Goal: Information Seeking & Learning: Learn about a topic

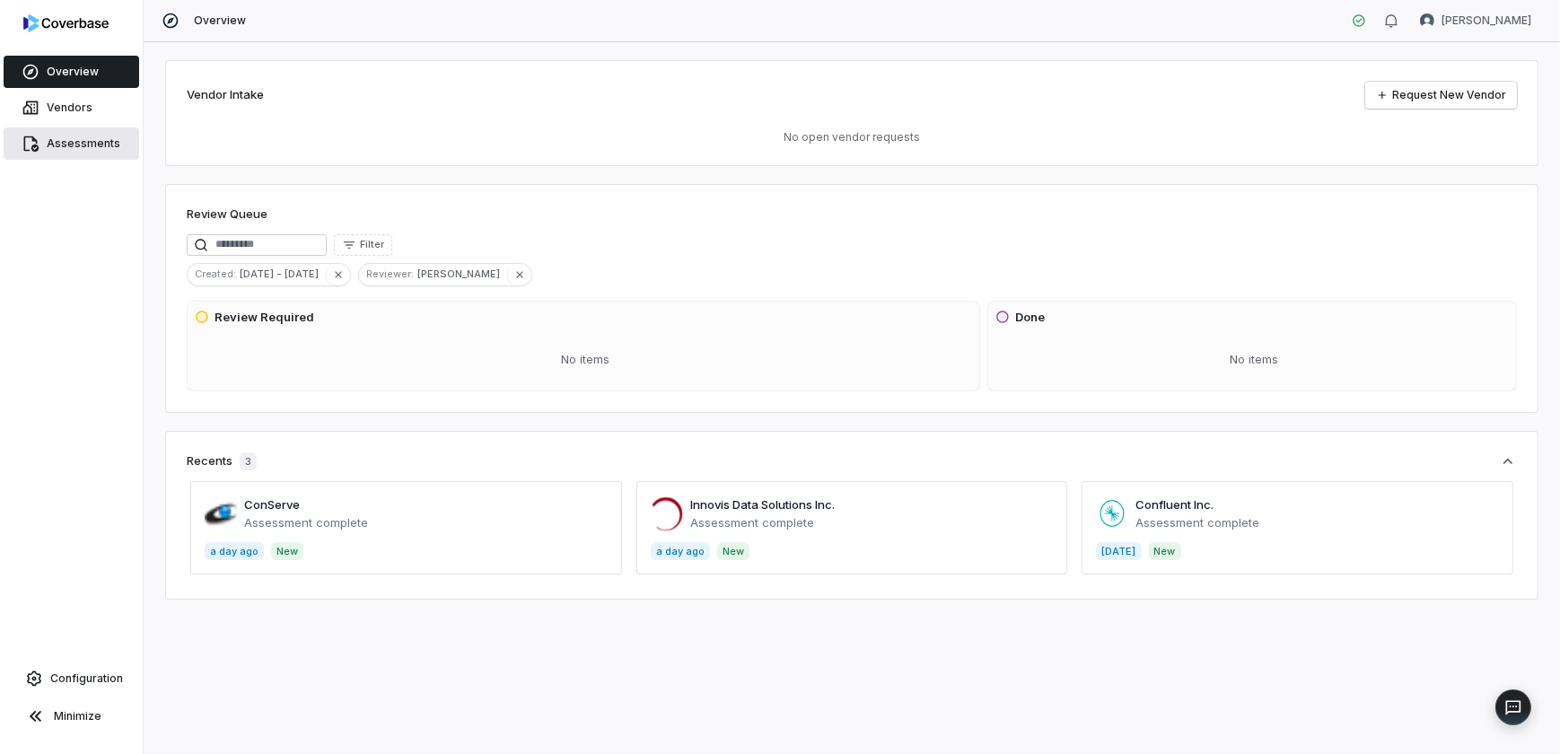
click at [102, 133] on link "Assessments" at bounding box center [72, 143] width 136 height 32
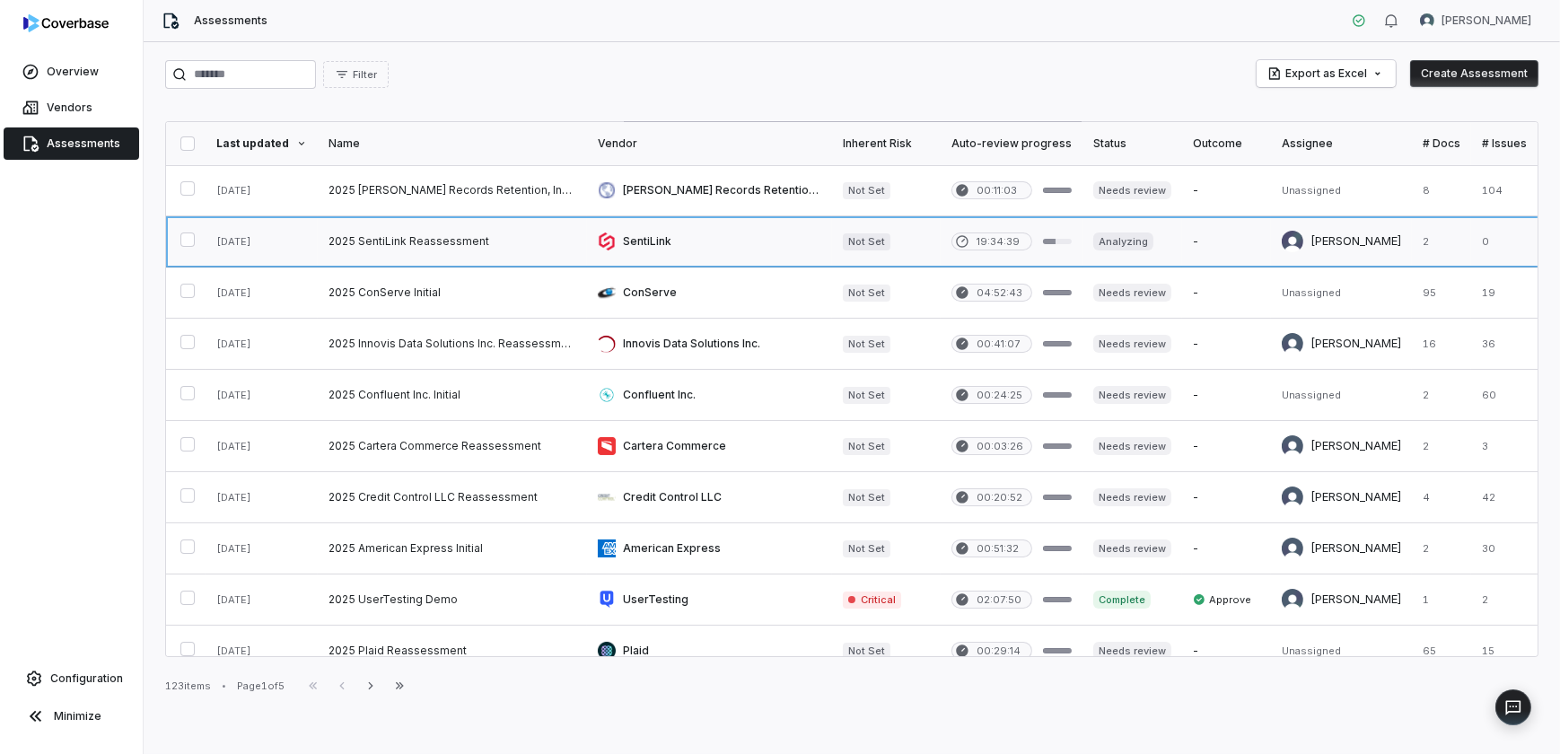
click at [633, 234] on link at bounding box center [709, 241] width 245 height 50
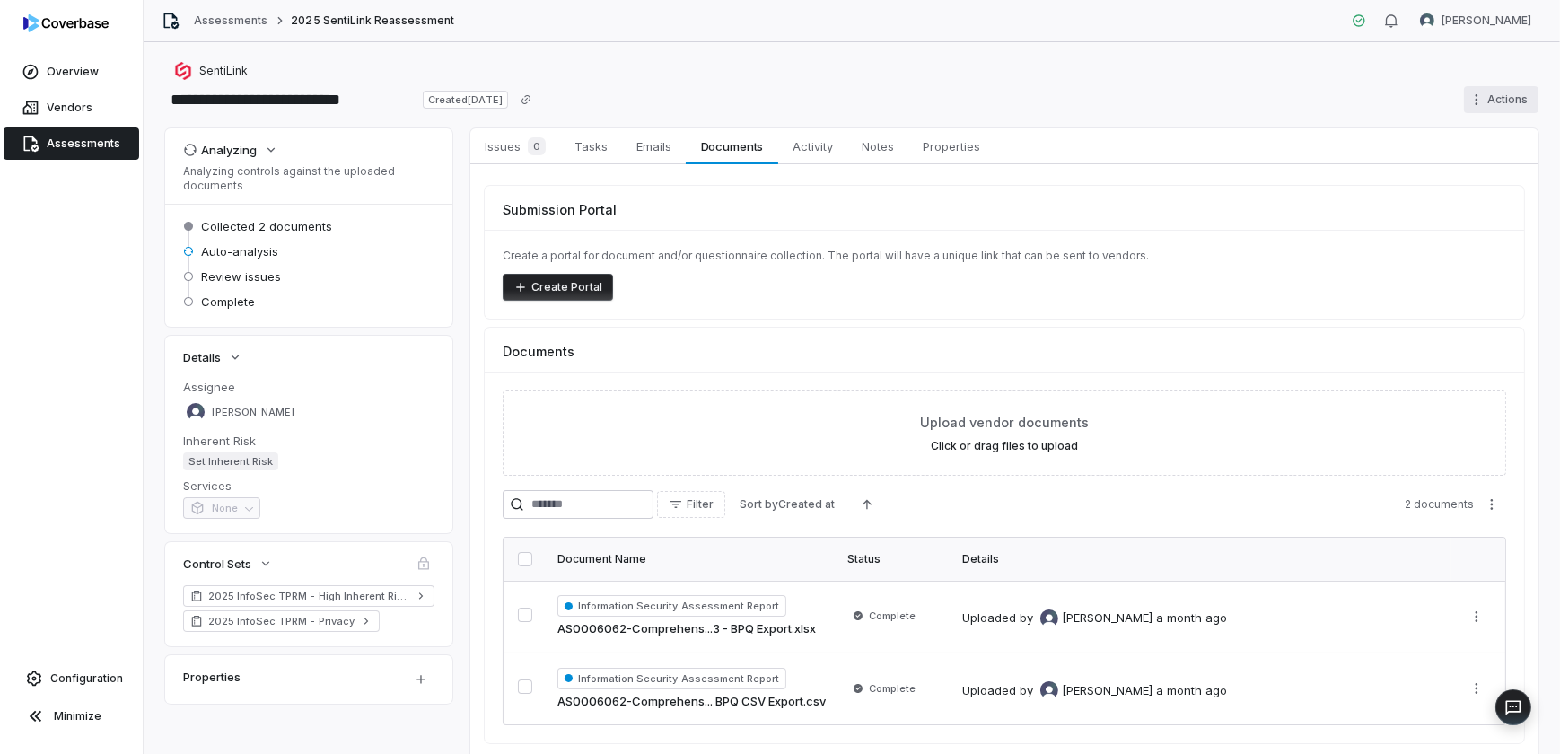
click at [1373, 102] on html "**********" at bounding box center [780, 377] width 1560 height 754
click at [1373, 166] on div "Cancel run" at bounding box center [1479, 167] width 129 height 29
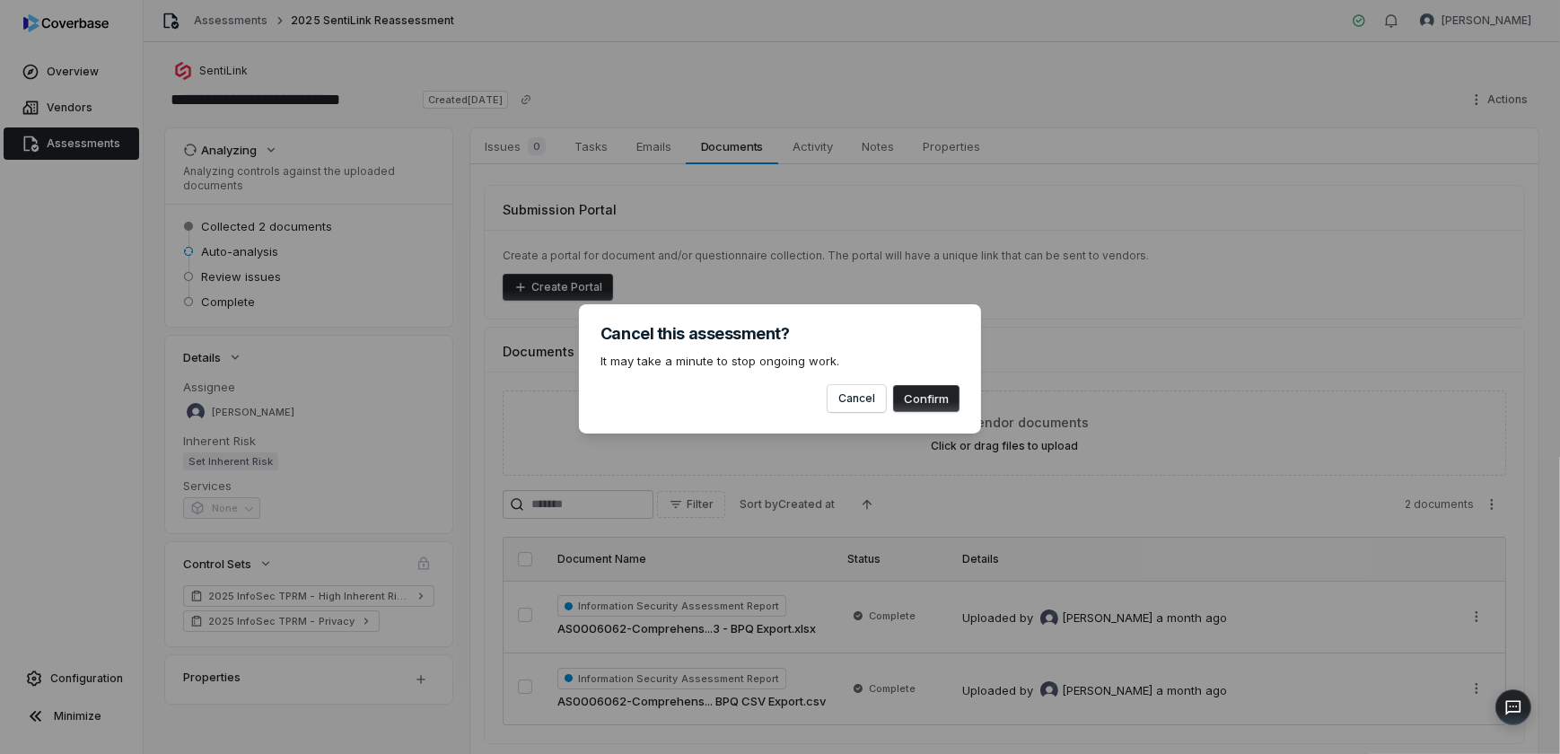
click at [918, 400] on button "Confirm" at bounding box center [926, 398] width 66 height 27
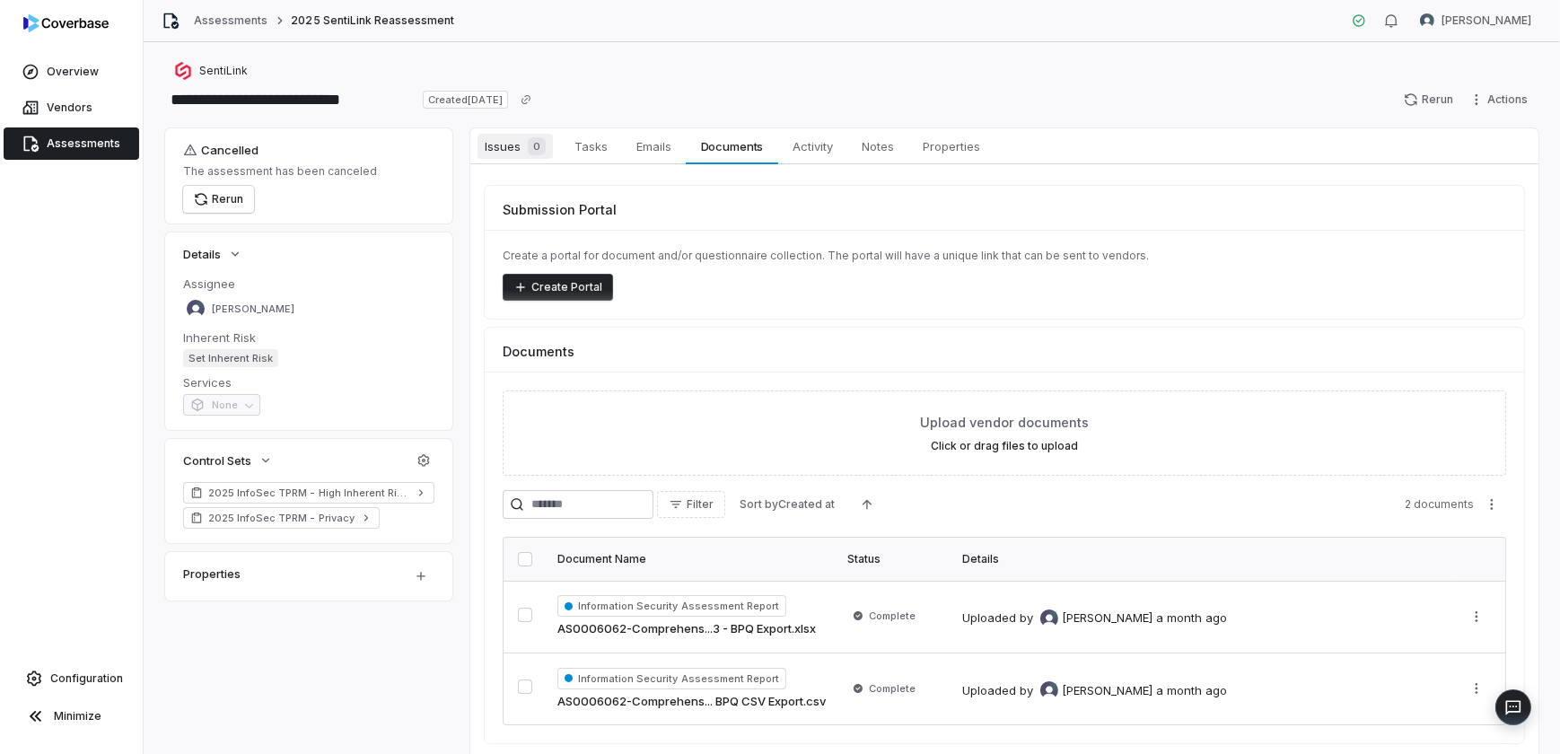
click at [506, 144] on span "Issues 0" at bounding box center [515, 146] width 75 height 25
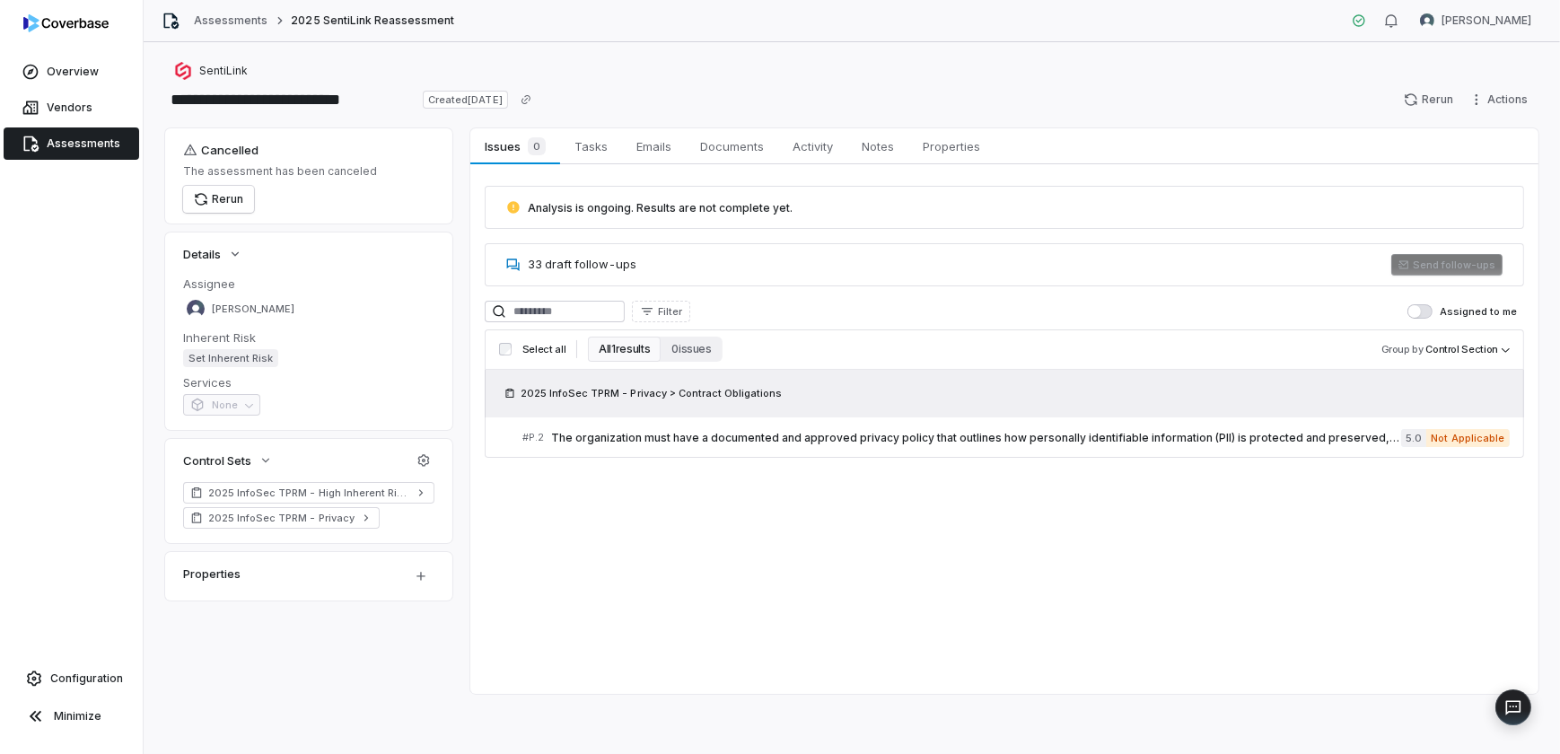
click at [580, 263] on span "33 draft follow-ups" at bounding box center [582, 264] width 109 height 14
click at [509, 263] on icon at bounding box center [513, 265] width 14 height 14
click at [510, 263] on icon at bounding box center [513, 265] width 14 height 14
click at [512, 264] on icon at bounding box center [513, 265] width 14 height 14
click at [809, 147] on span "Activity" at bounding box center [813, 146] width 55 height 23
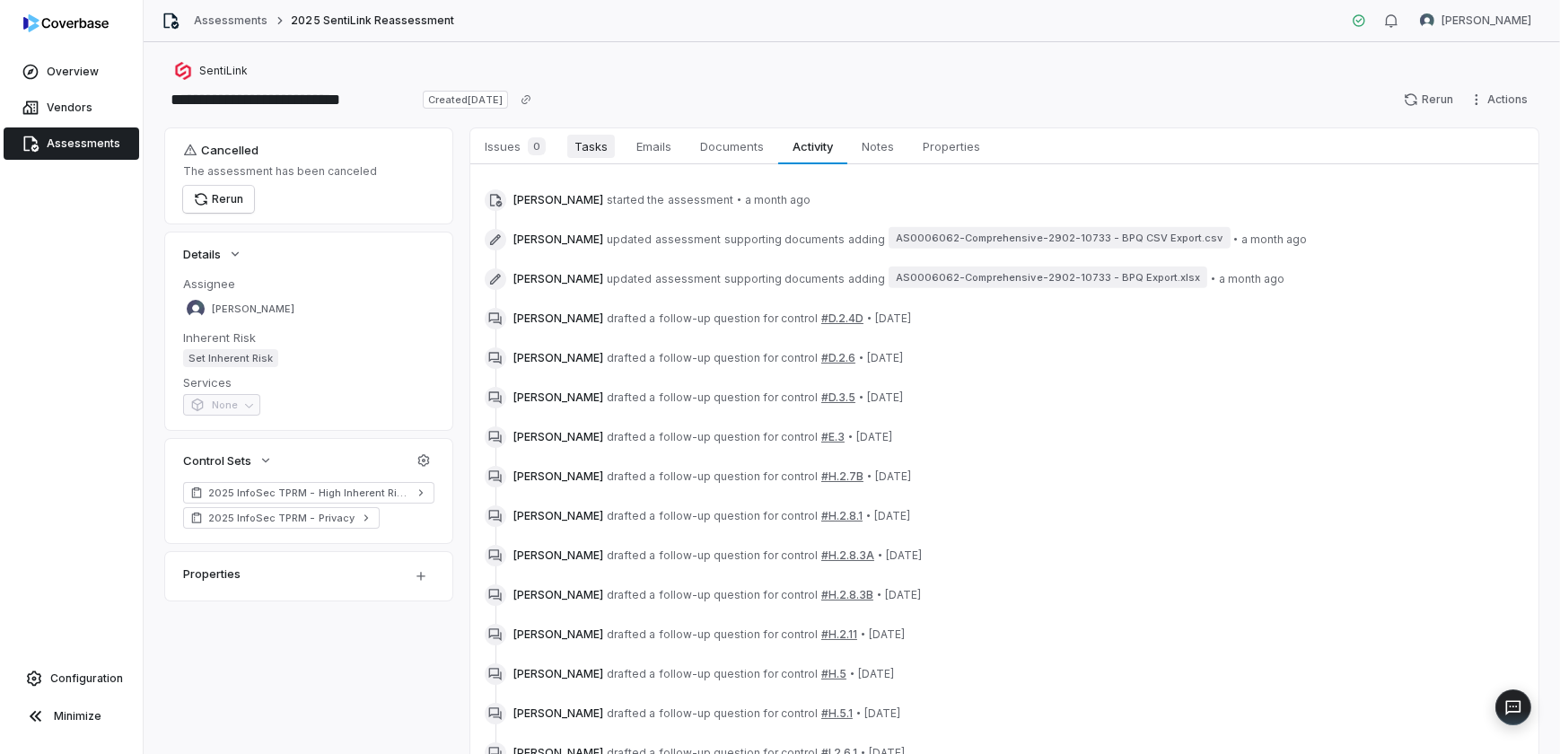
click at [601, 153] on span "Tasks" at bounding box center [591, 146] width 48 height 23
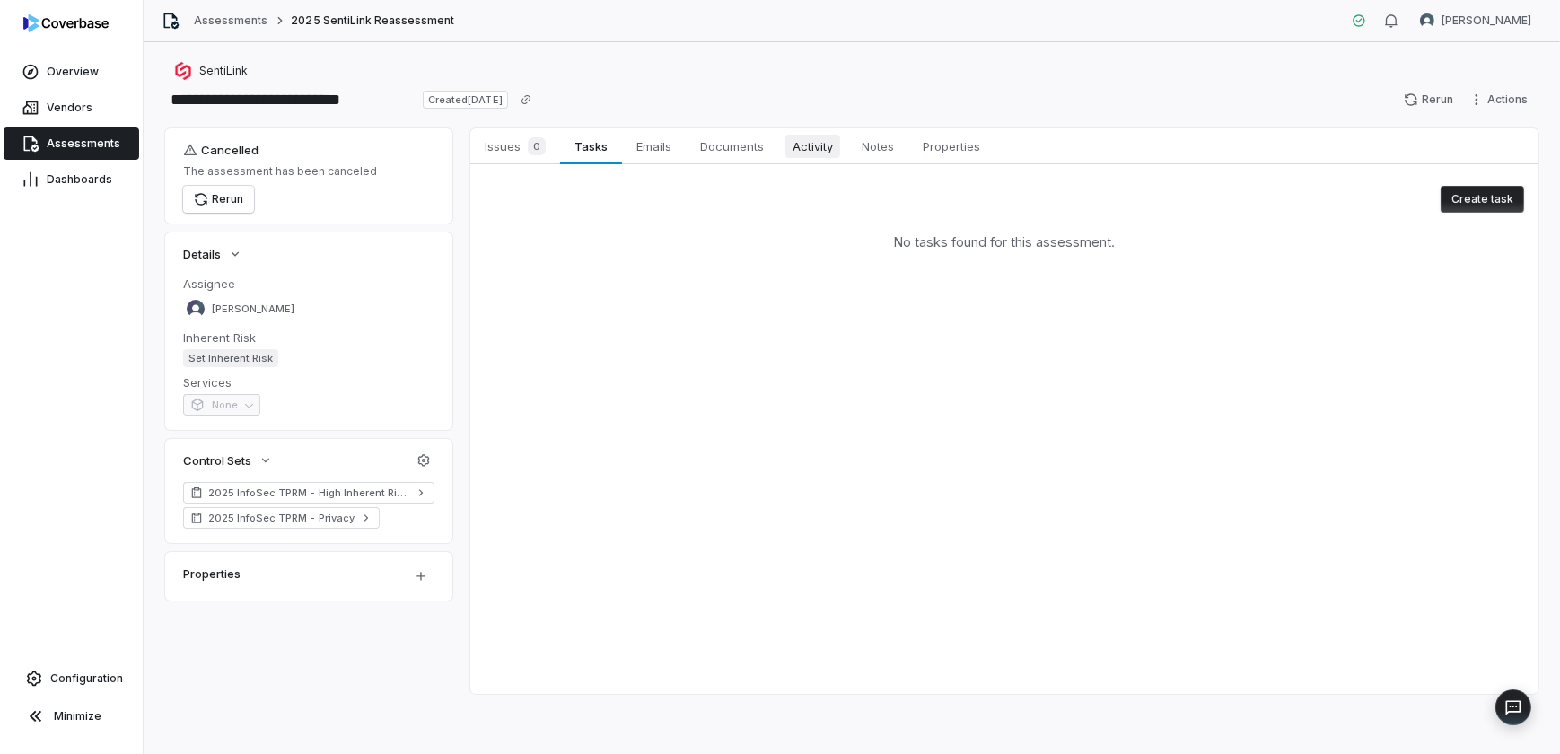
click at [789, 153] on span "Activity" at bounding box center [813, 146] width 55 height 23
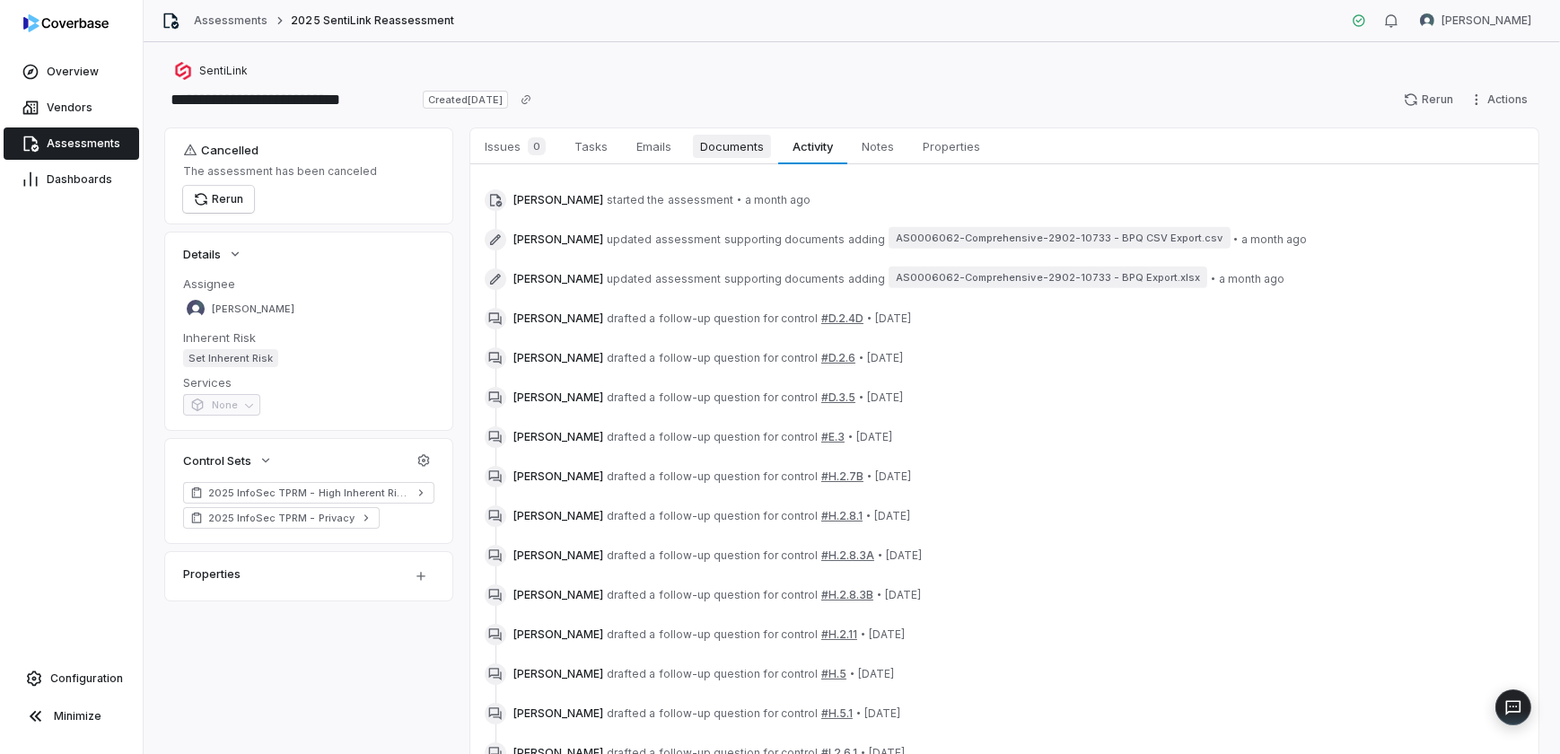
click at [747, 149] on span "Documents" at bounding box center [732, 146] width 78 height 23
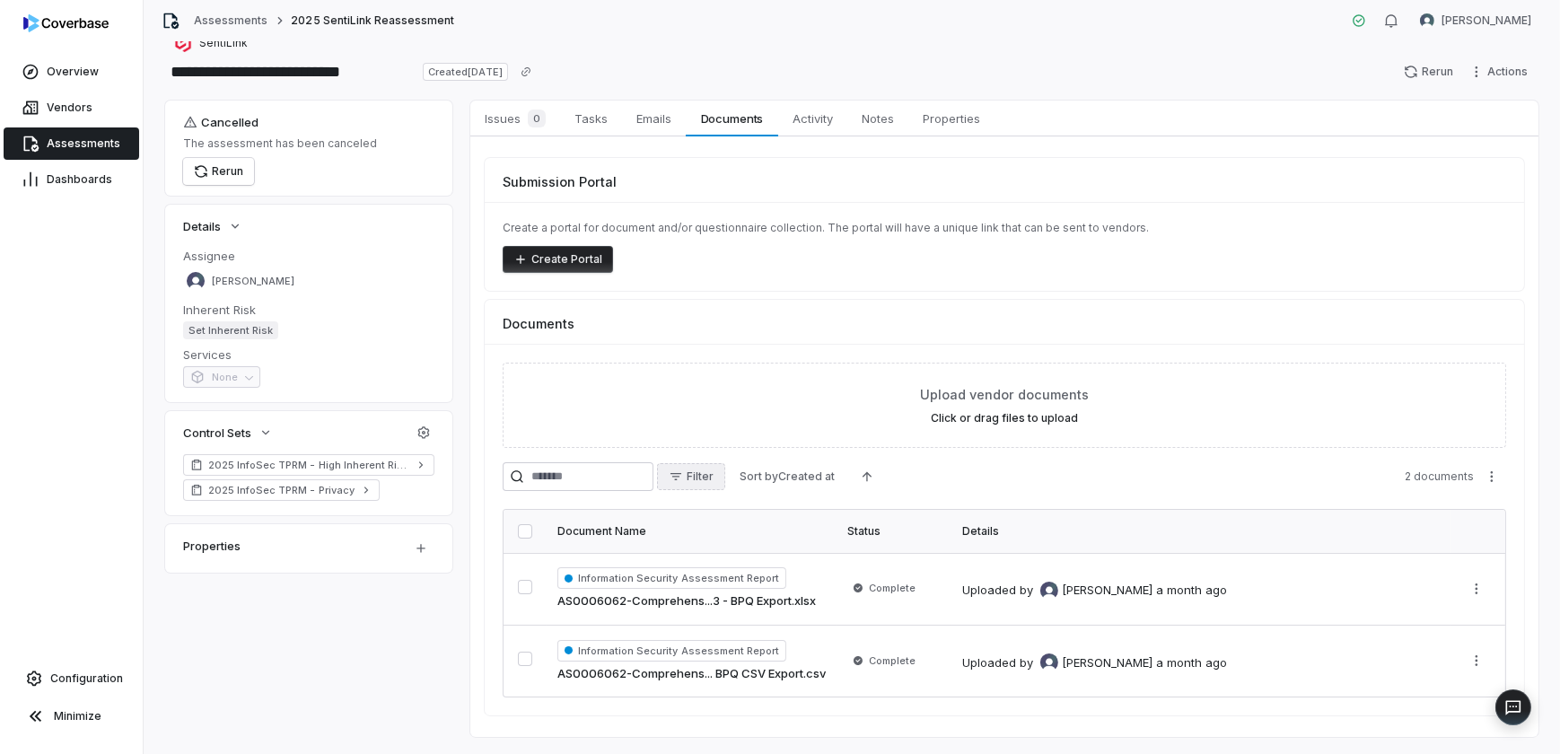
scroll to position [66, 0]
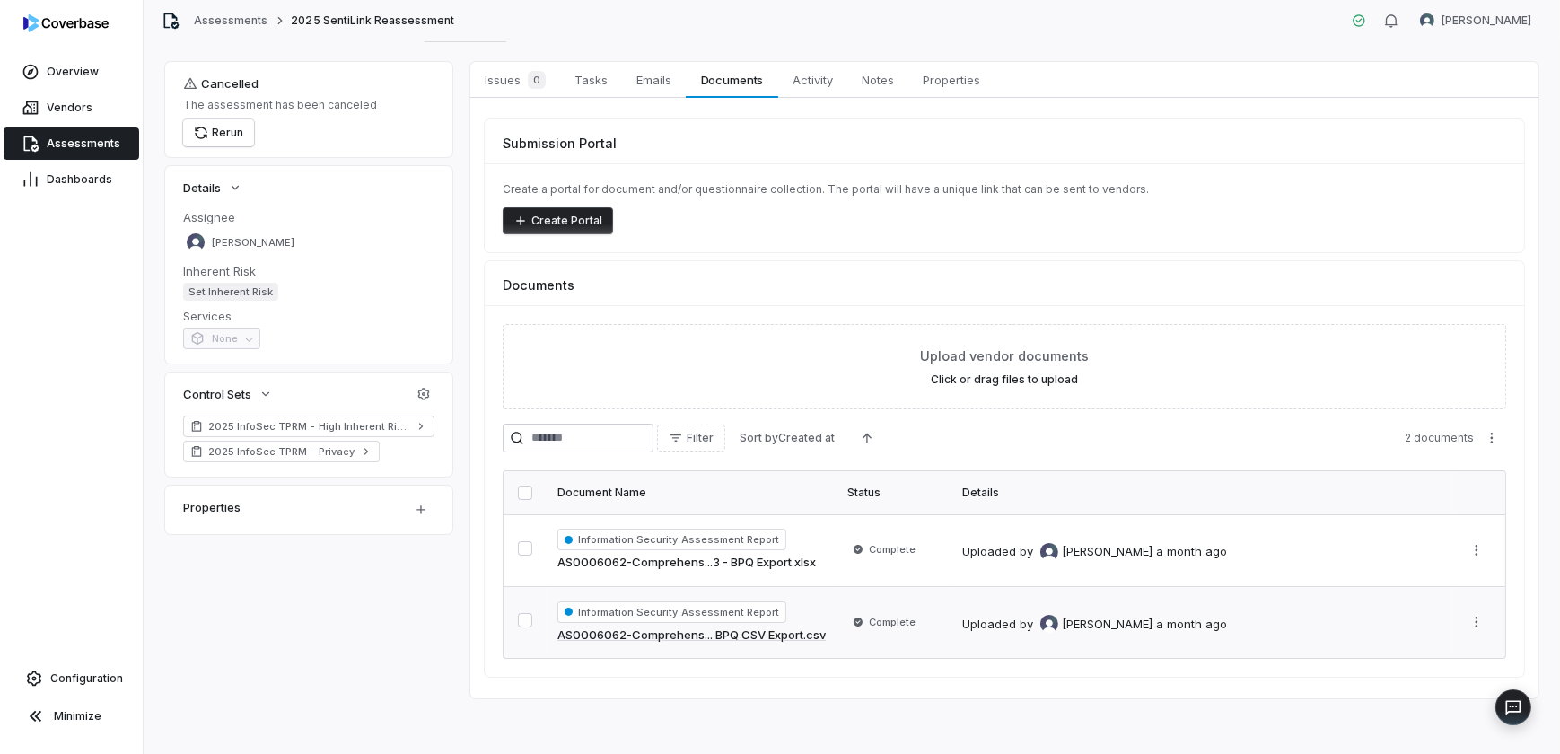
click at [707, 608] on span "Information Security Assessment Report" at bounding box center [672, 612] width 229 height 22
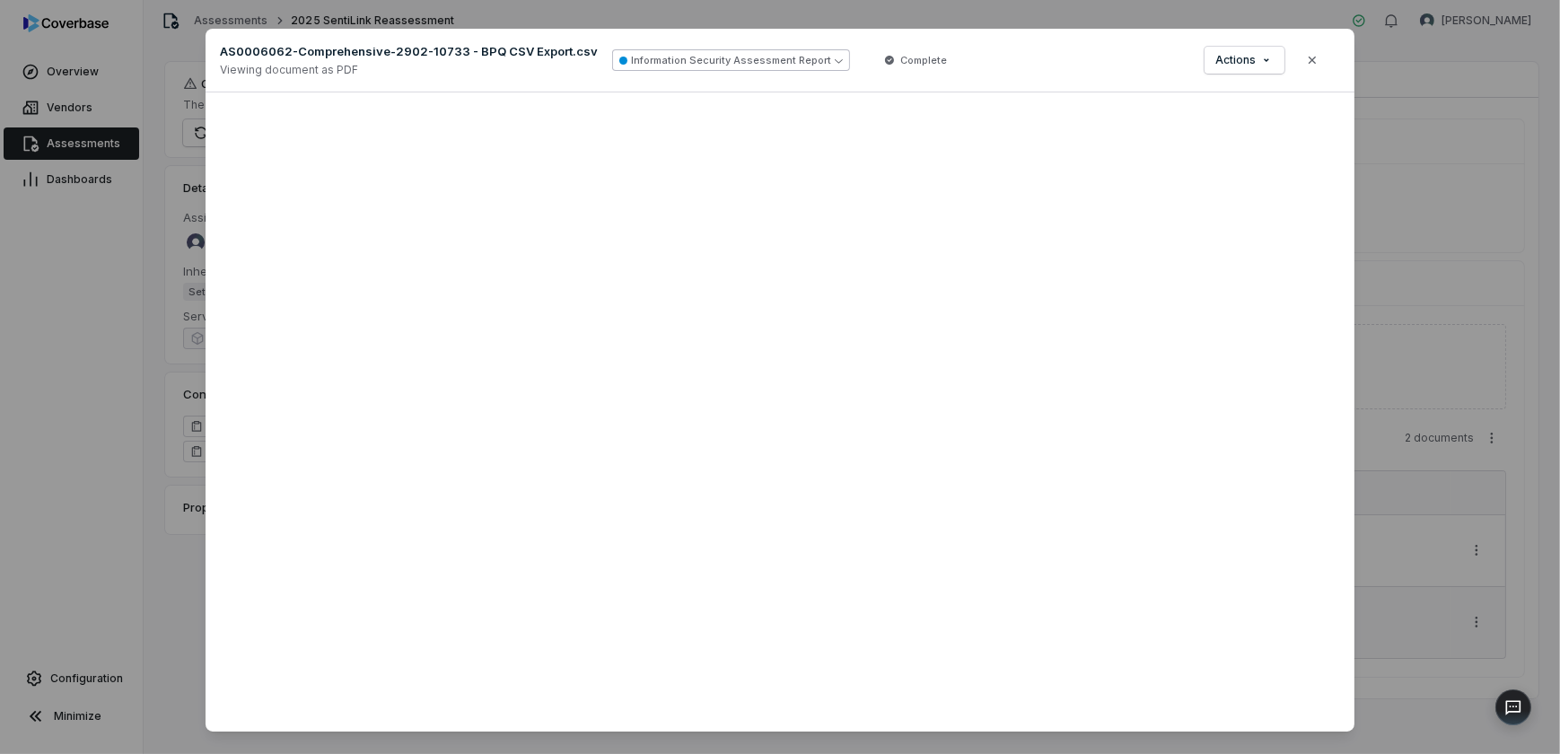
click at [763, 59] on button "Information Security Assessment Report" at bounding box center [731, 60] width 238 height 22
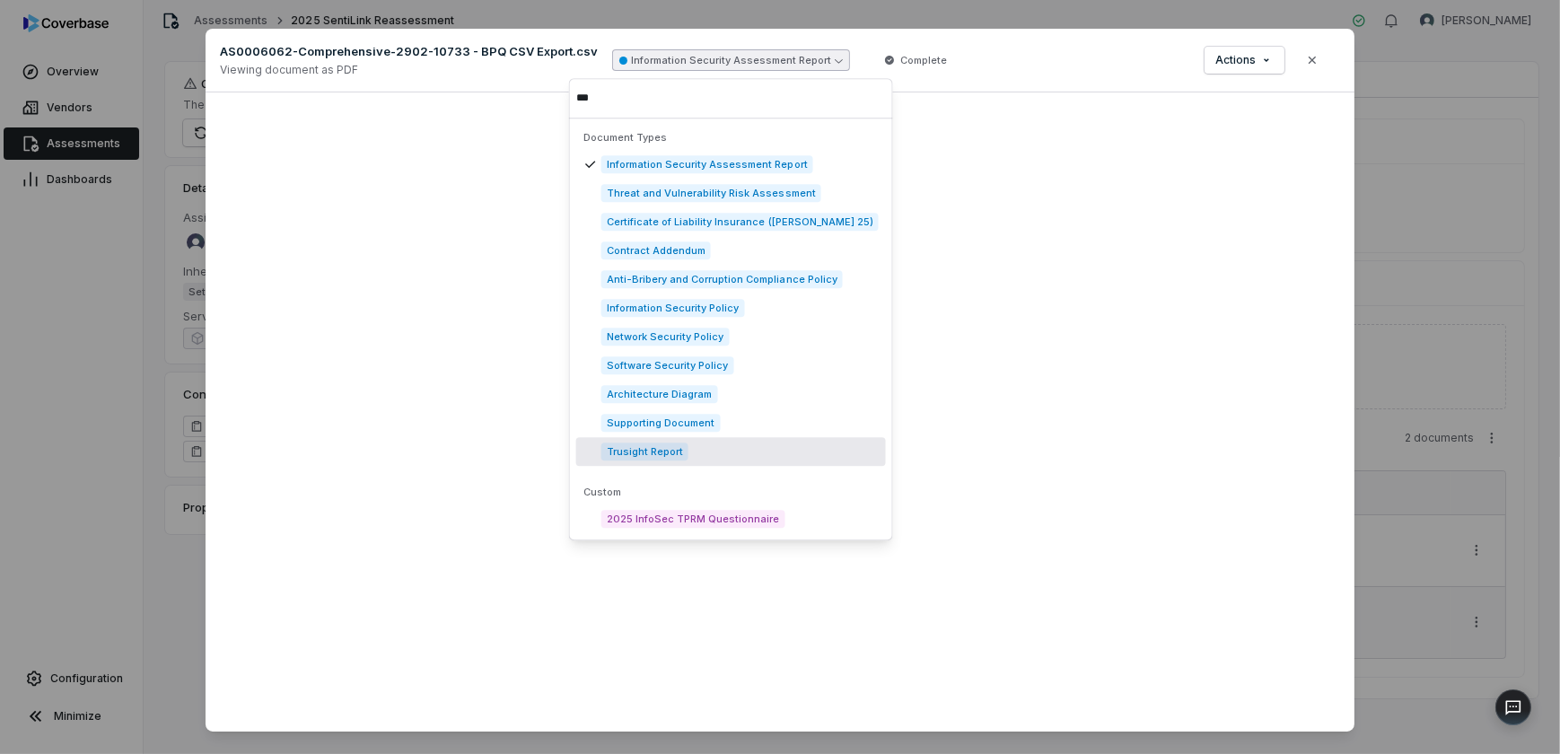
type input "***"
click at [662, 449] on span "Trusight Report" at bounding box center [644, 452] width 87 height 18
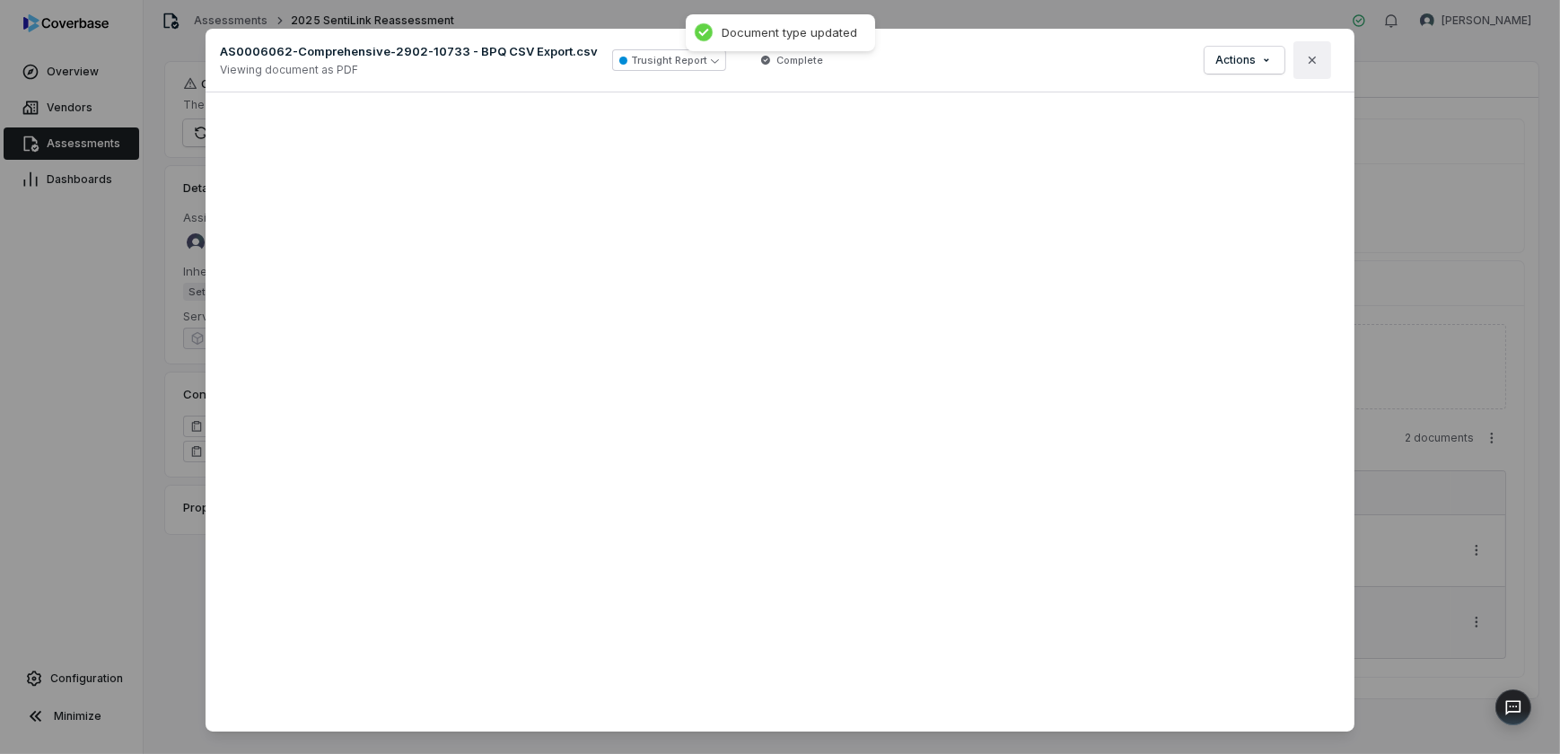
click at [1304, 69] on button "Close" at bounding box center [1313, 60] width 38 height 38
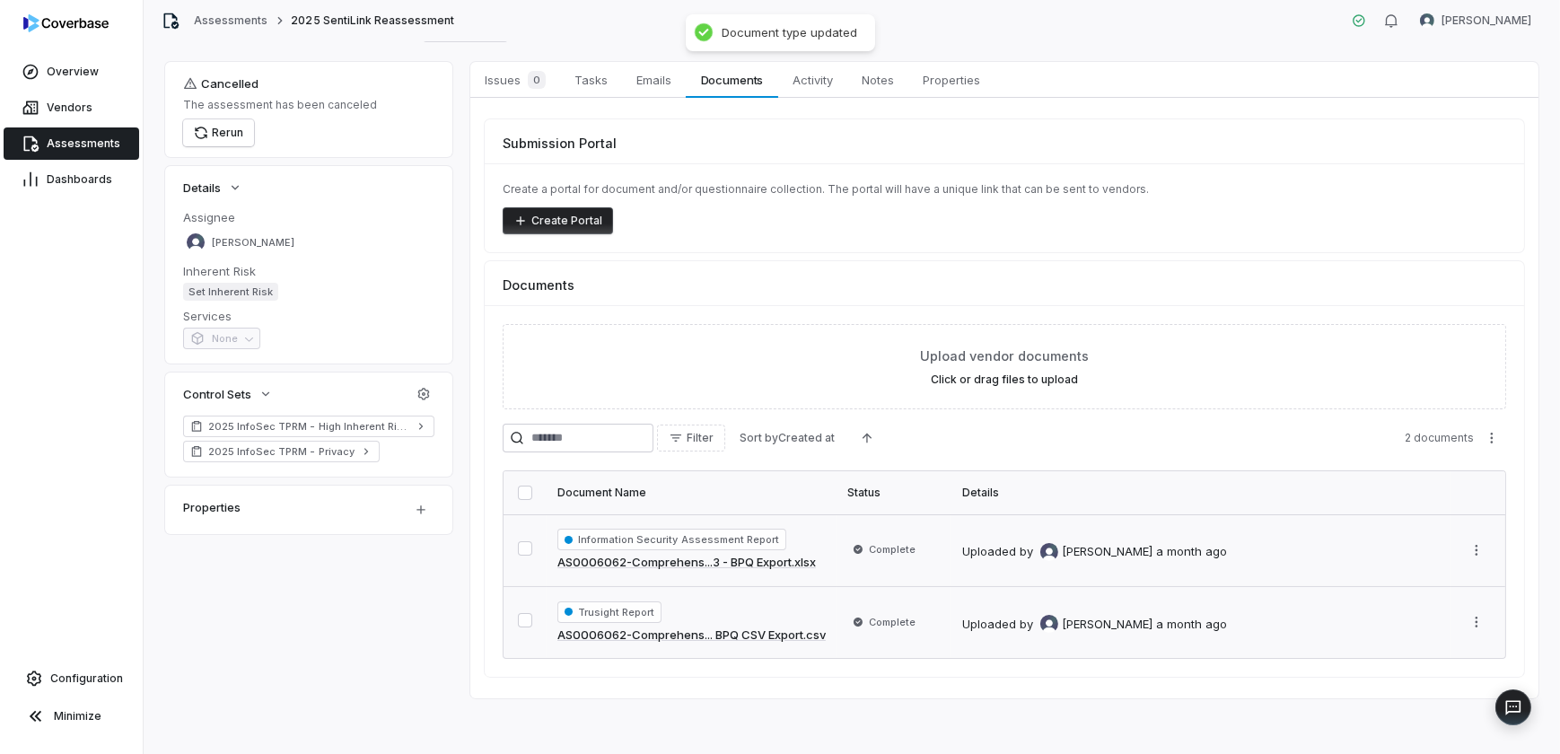
click at [724, 540] on span "Information Security Assessment Report" at bounding box center [672, 540] width 229 height 22
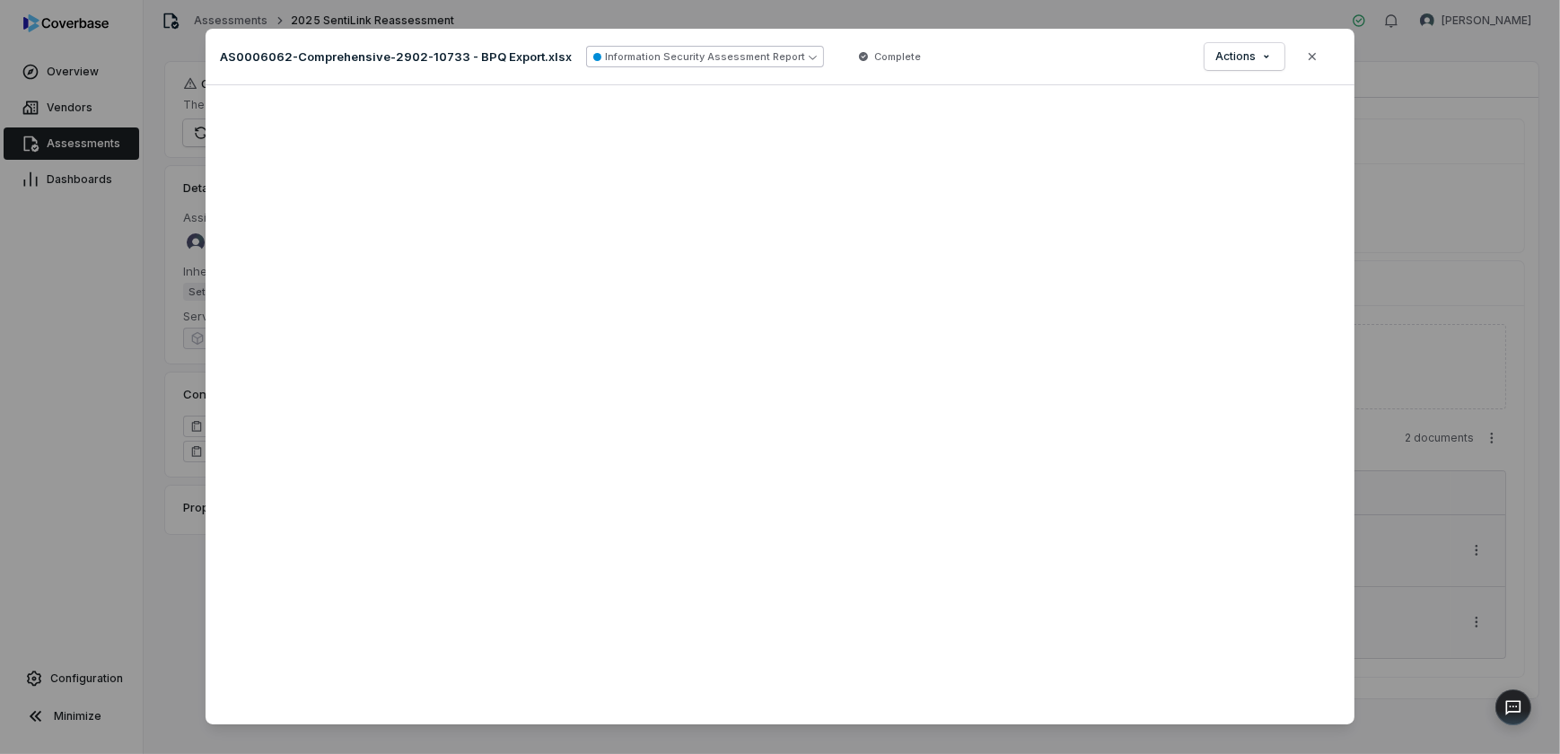
click at [748, 53] on button "Information Security Assessment Report" at bounding box center [705, 57] width 238 height 22
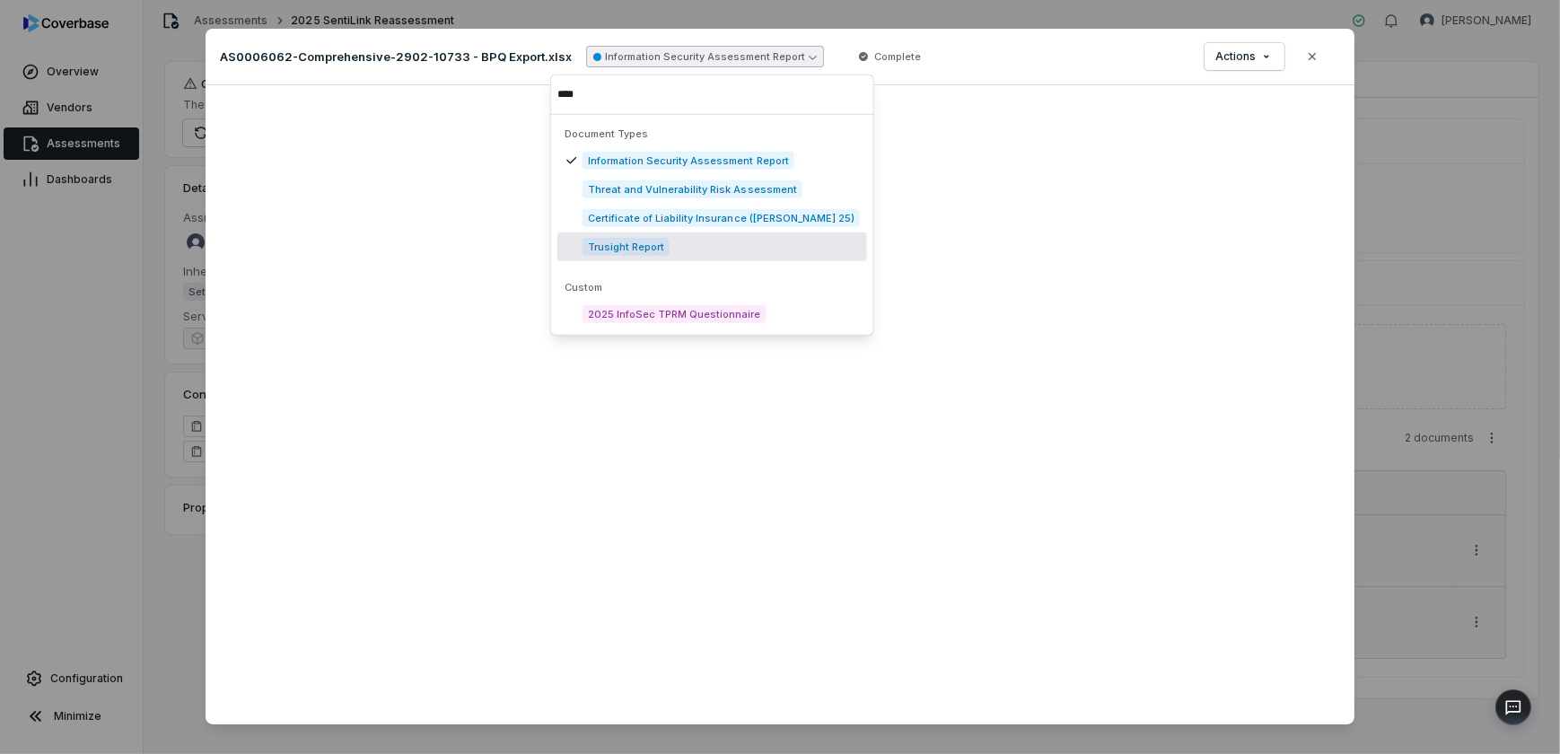
type input "****"
click at [671, 253] on div "Trusight Report" at bounding box center [713, 247] width 310 height 29
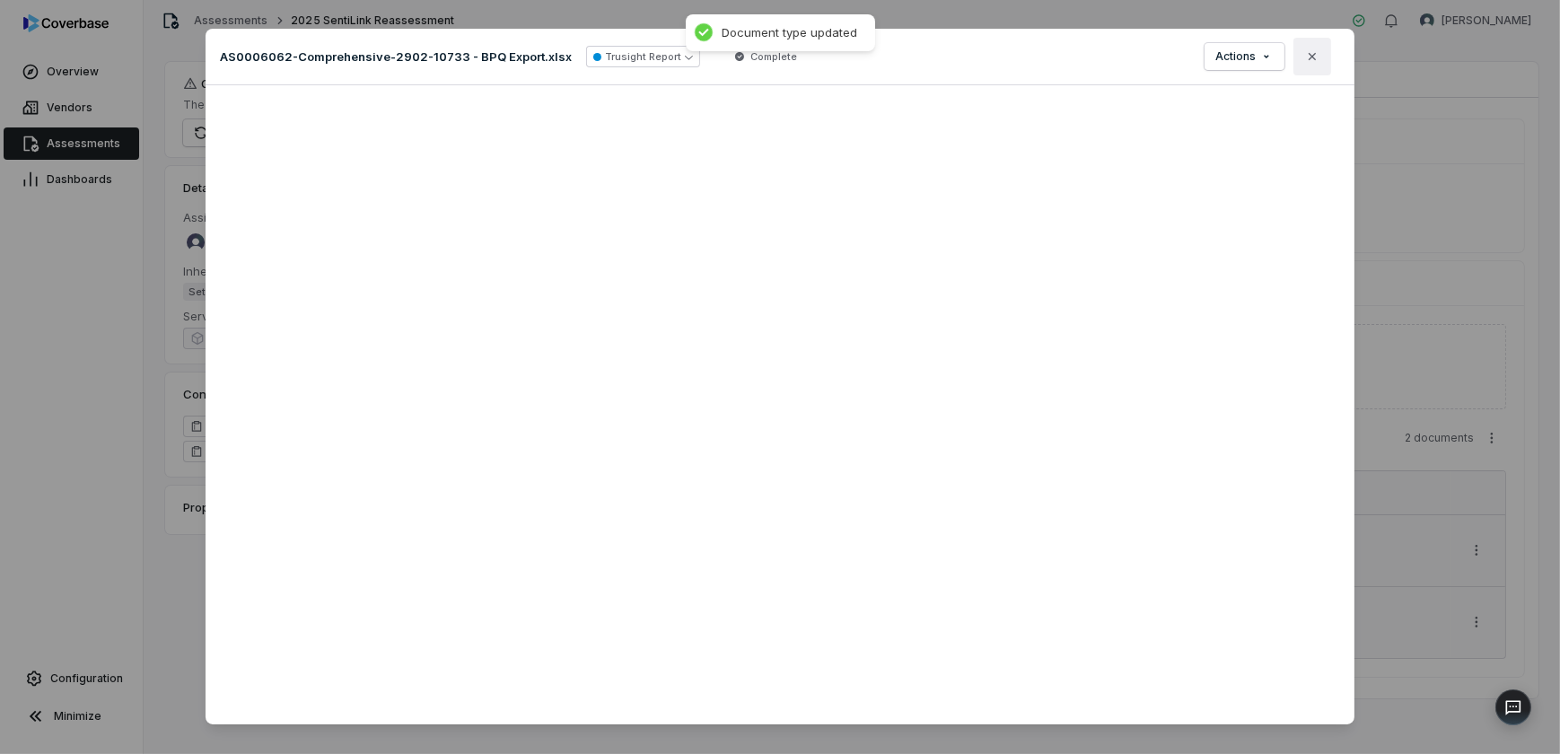
click at [1305, 55] on icon "button" at bounding box center [1312, 56] width 14 height 14
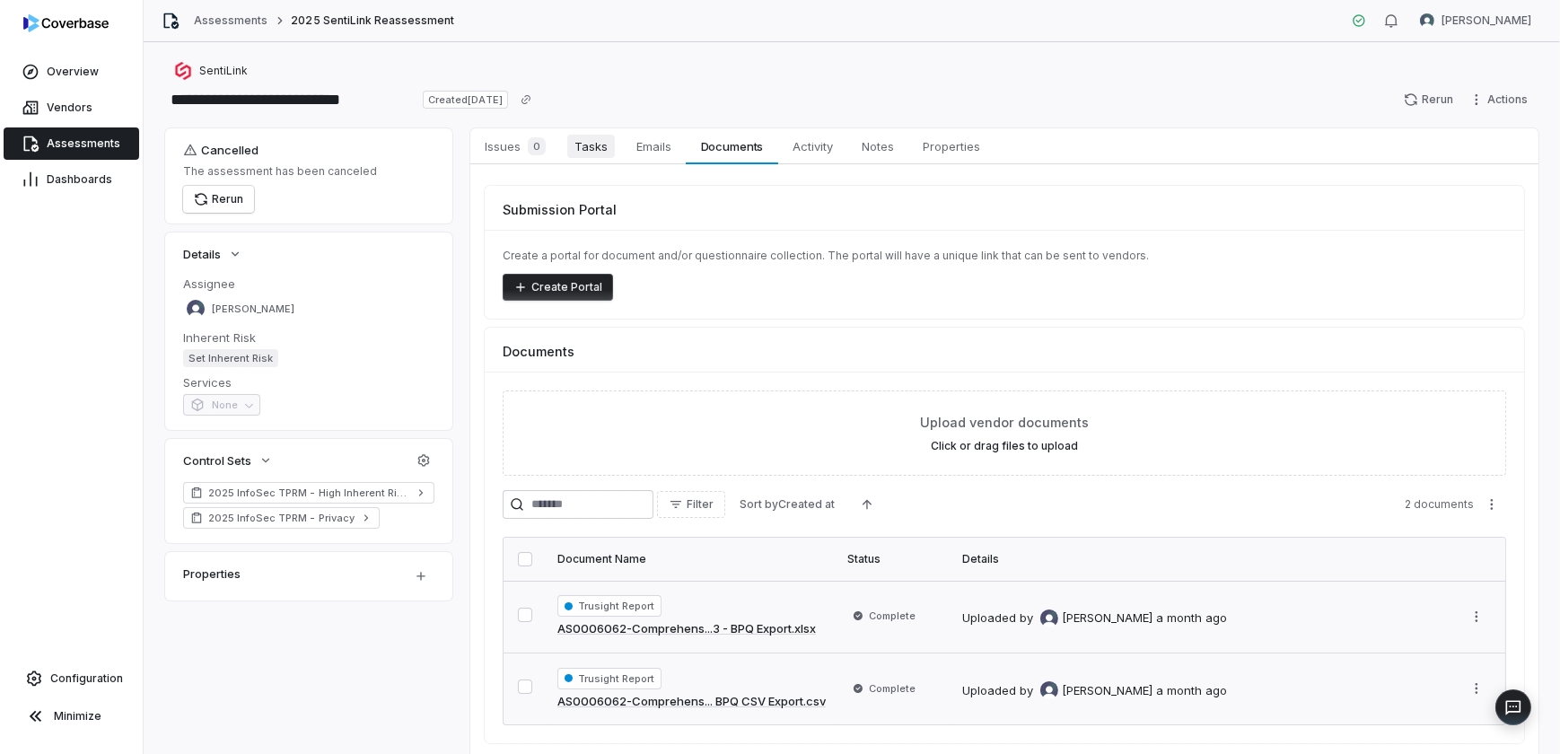
click at [585, 149] on span "Tasks" at bounding box center [591, 146] width 48 height 23
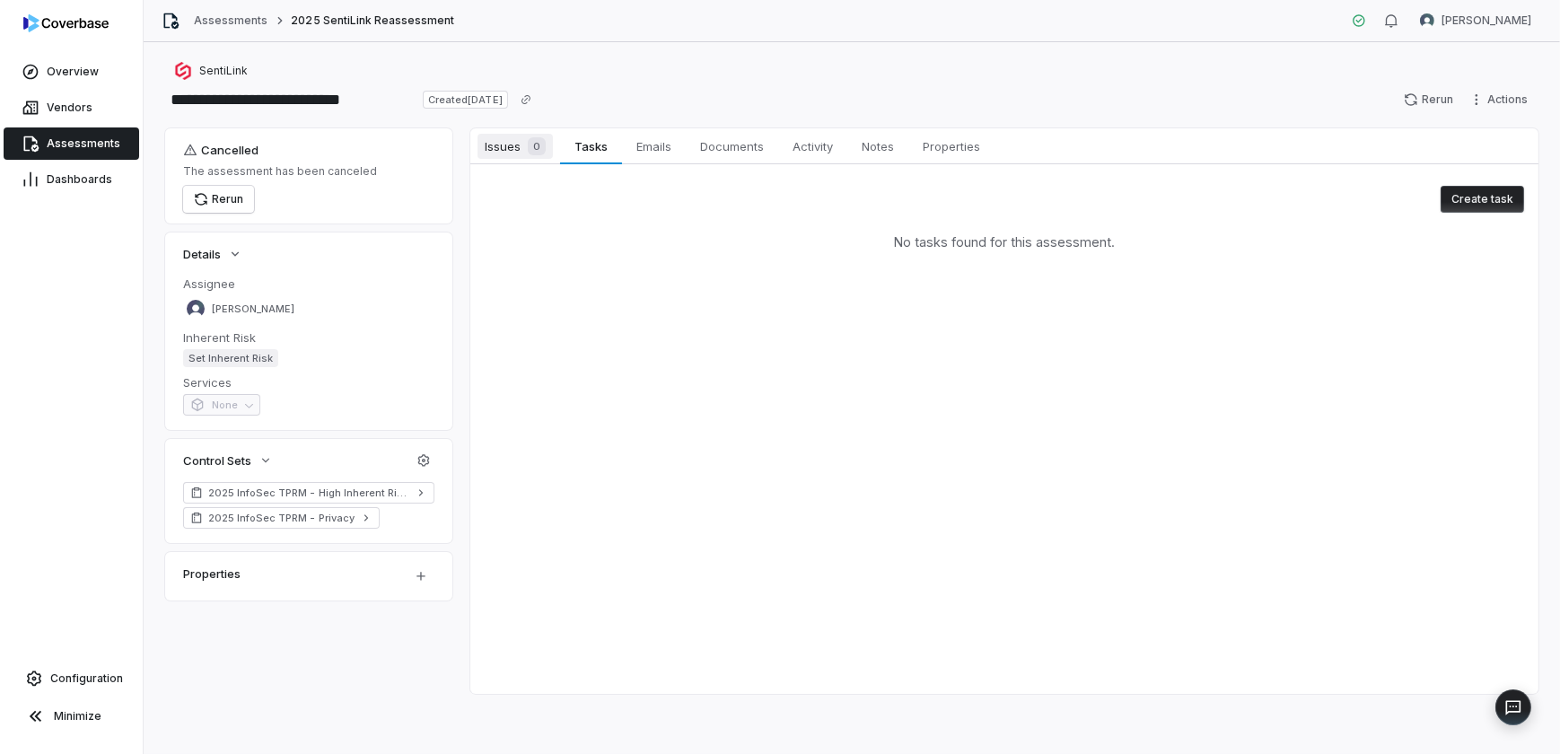
click at [493, 148] on span "Issues 0" at bounding box center [515, 146] width 75 height 25
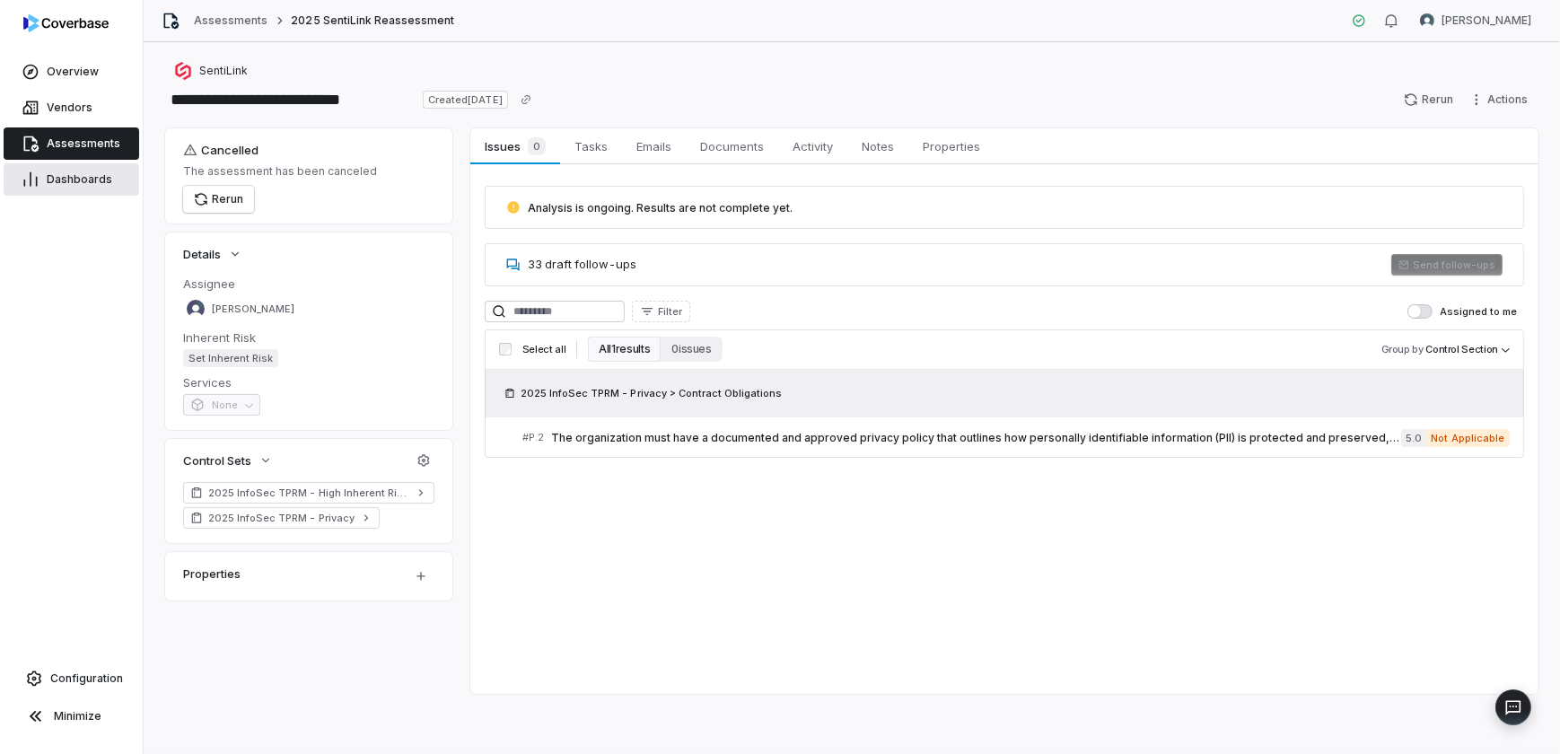
click at [100, 186] on span "Dashboards" at bounding box center [80, 179] width 66 height 14
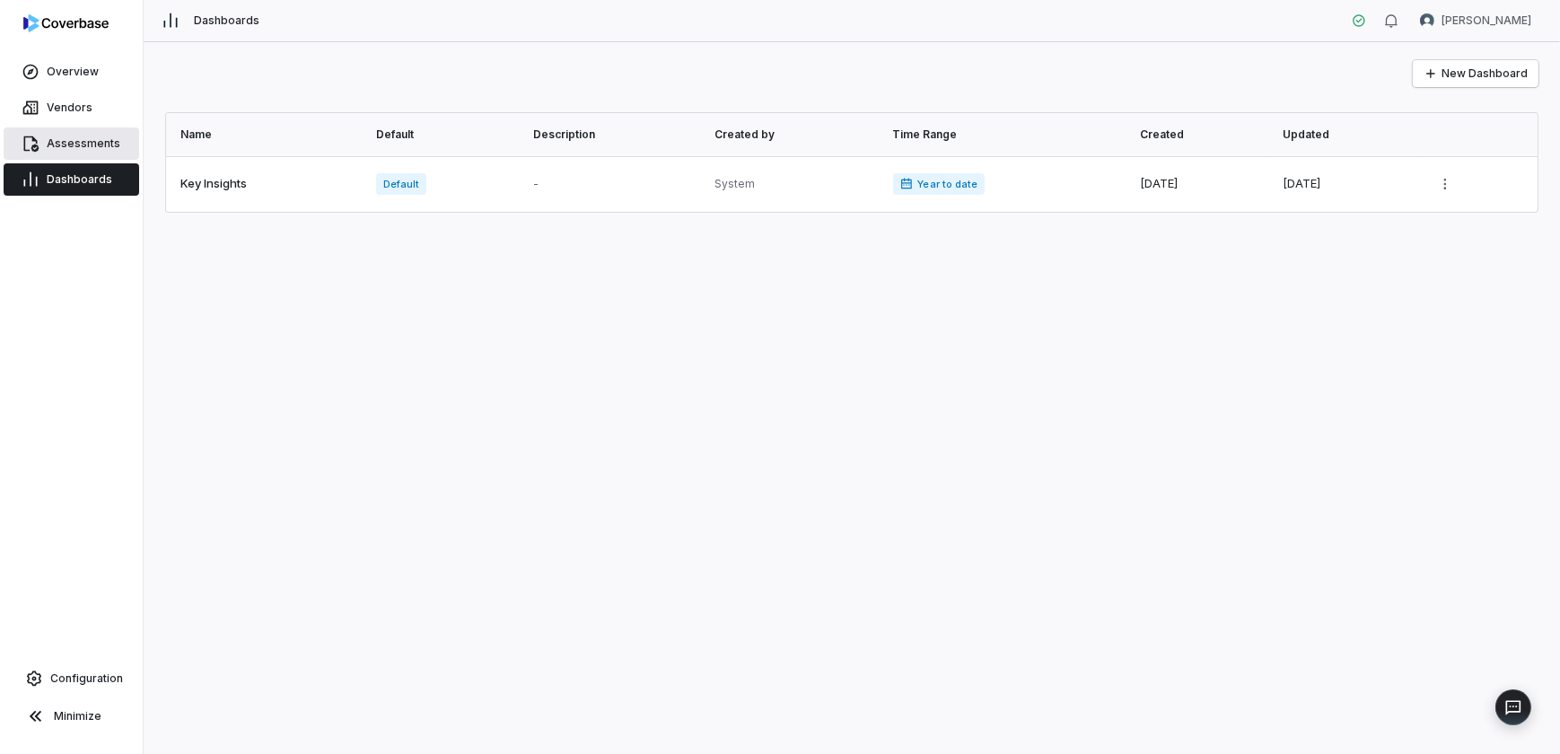
click at [93, 149] on span "Assessments" at bounding box center [84, 143] width 74 height 14
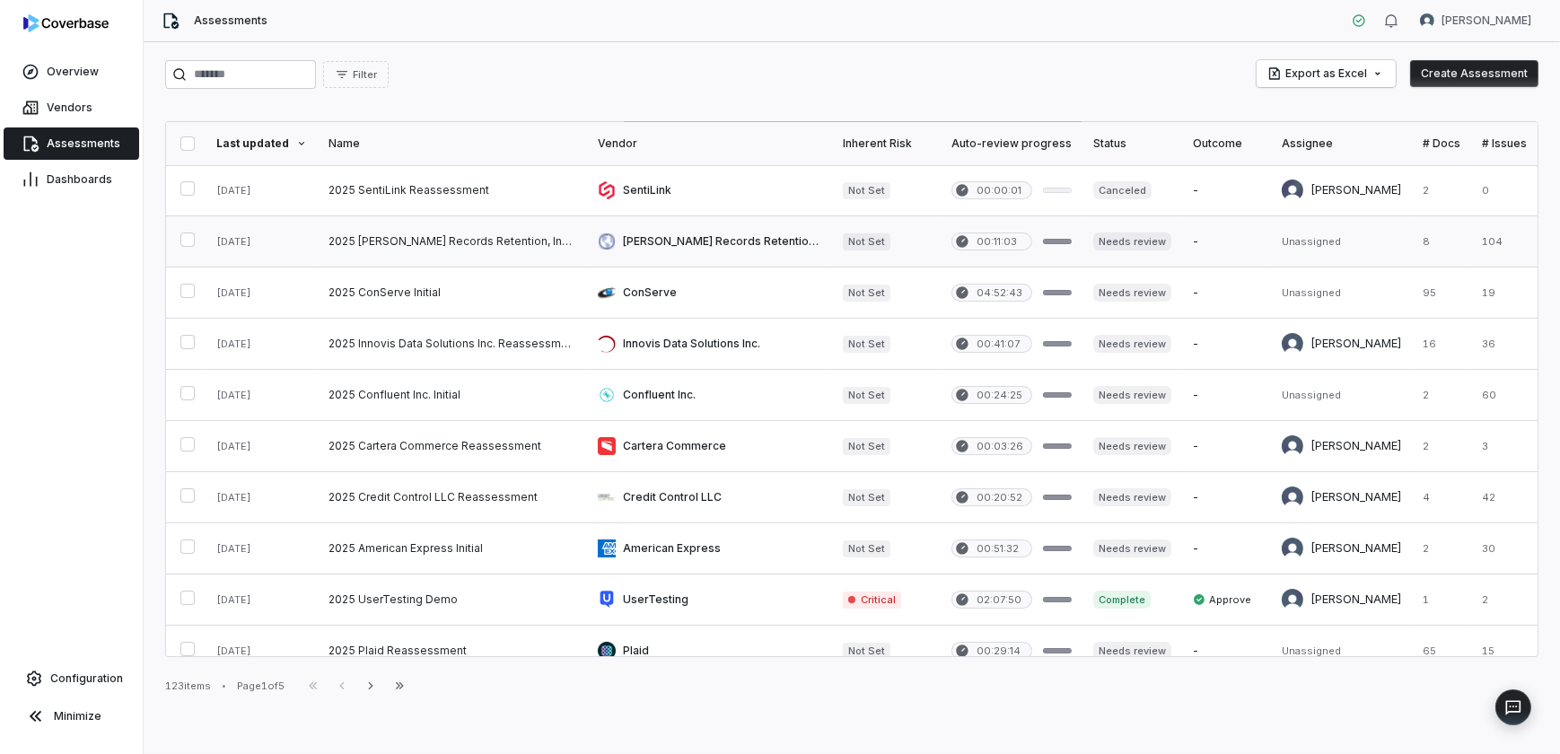
click at [445, 240] on link at bounding box center [452, 241] width 269 height 50
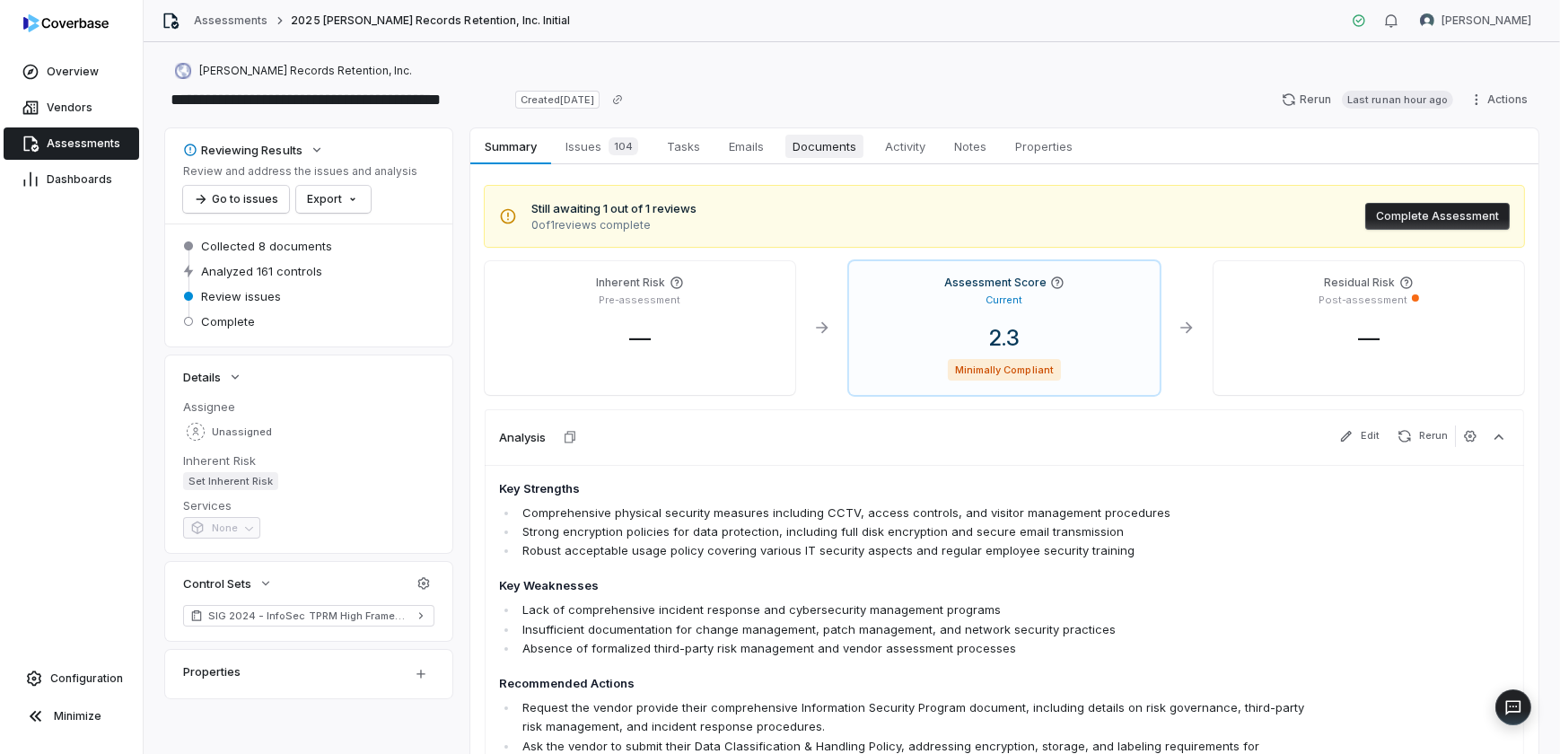
click at [800, 152] on span "Documents" at bounding box center [825, 146] width 78 height 23
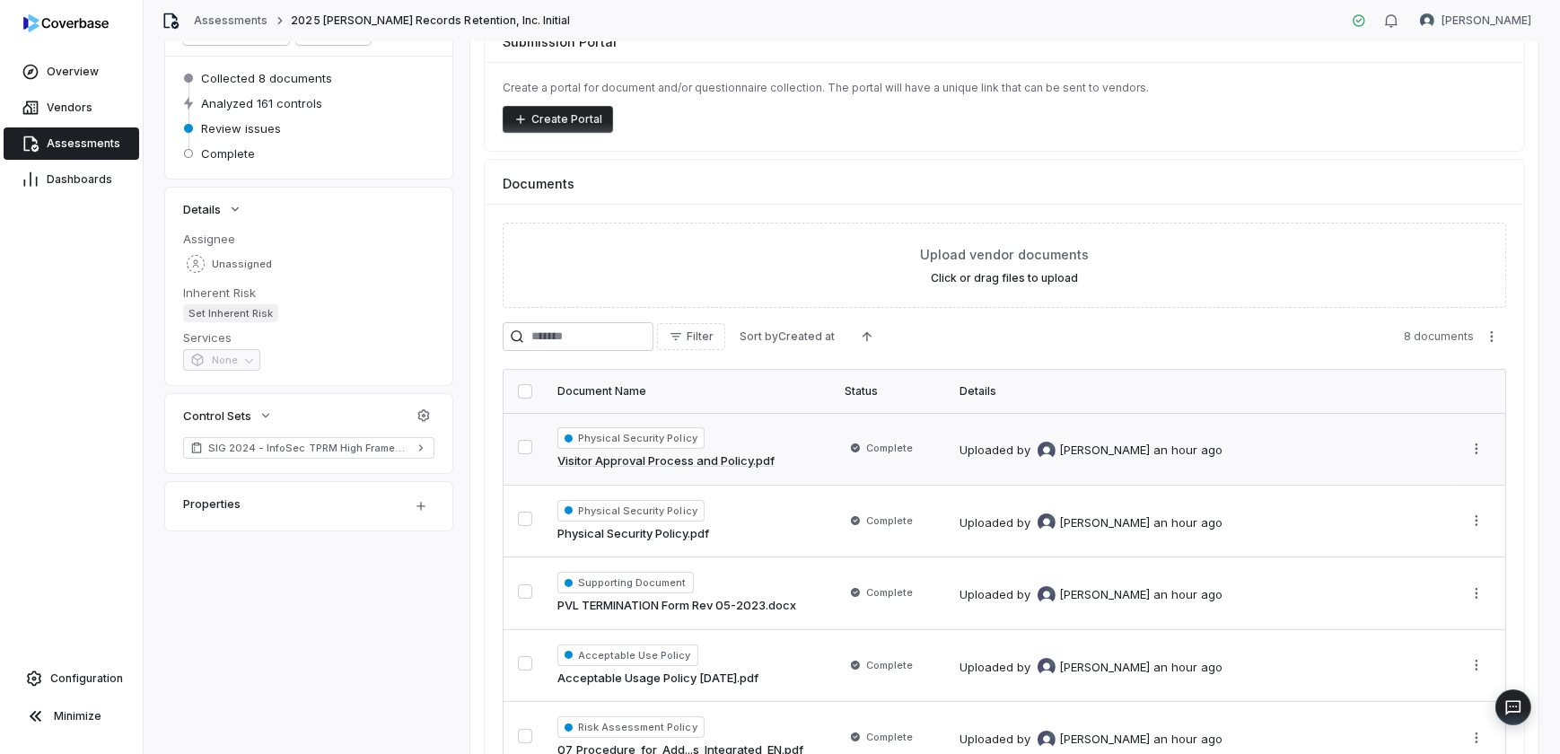
scroll to position [313, 0]
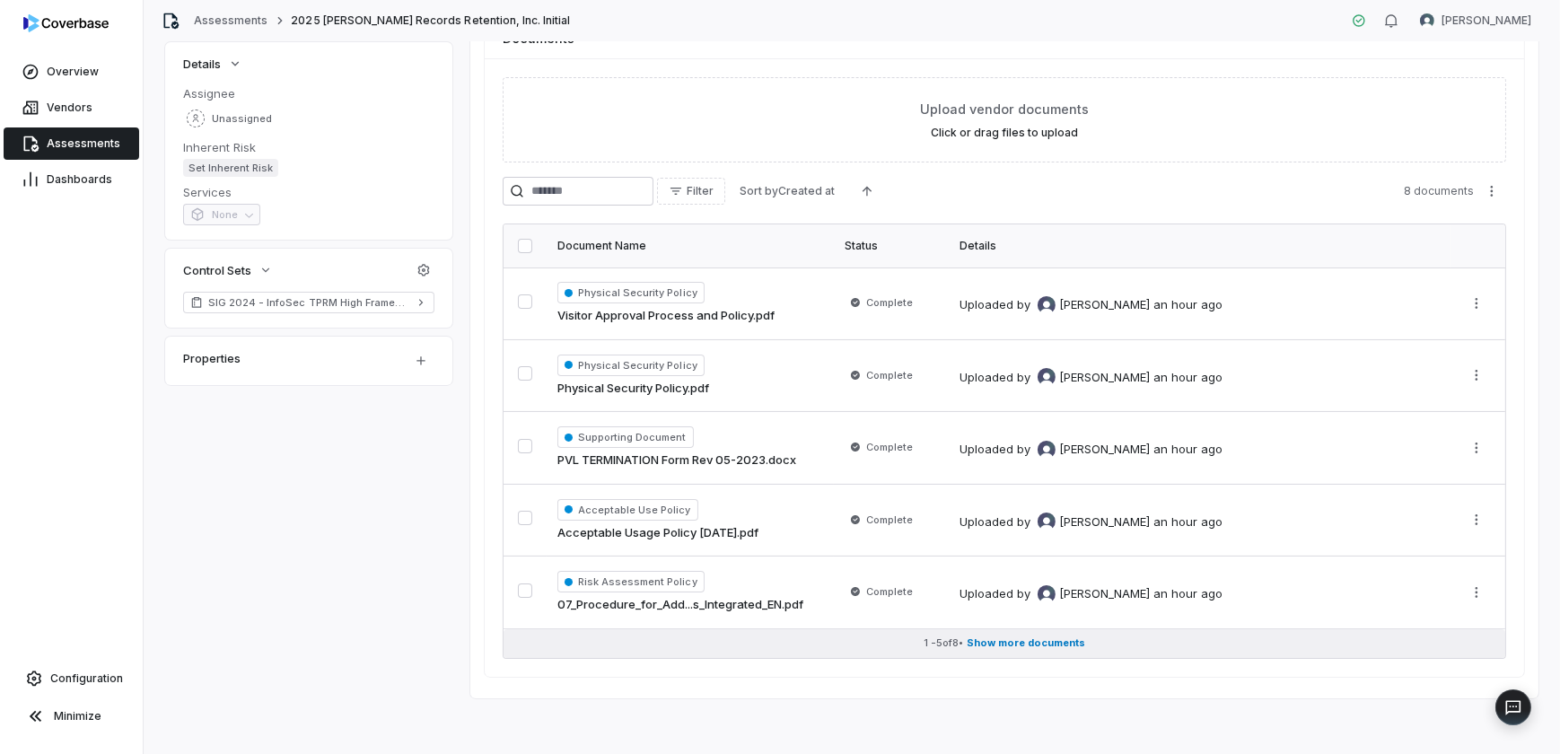
click at [1040, 640] on span "Show more documents" at bounding box center [1026, 643] width 119 height 13
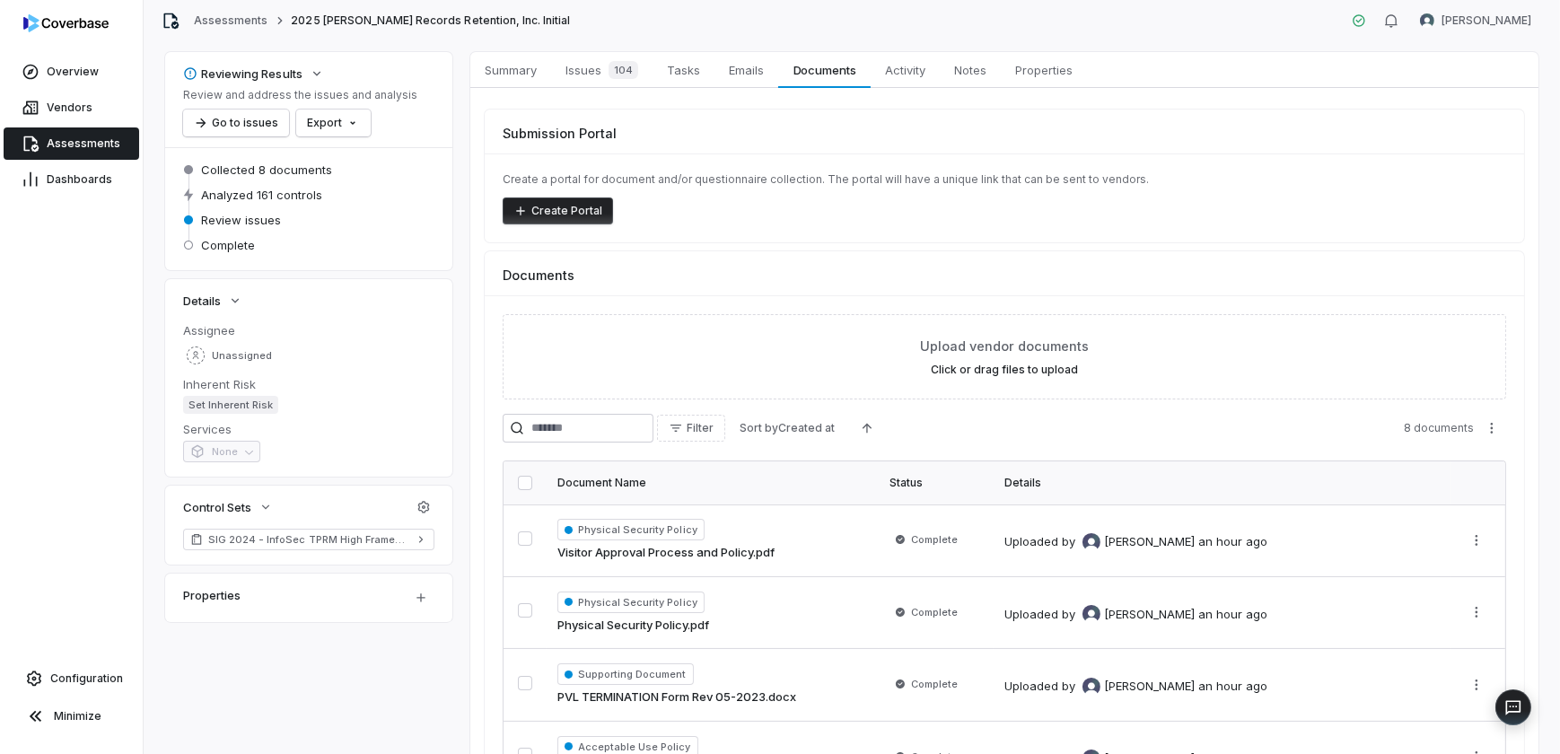
scroll to position [0, 0]
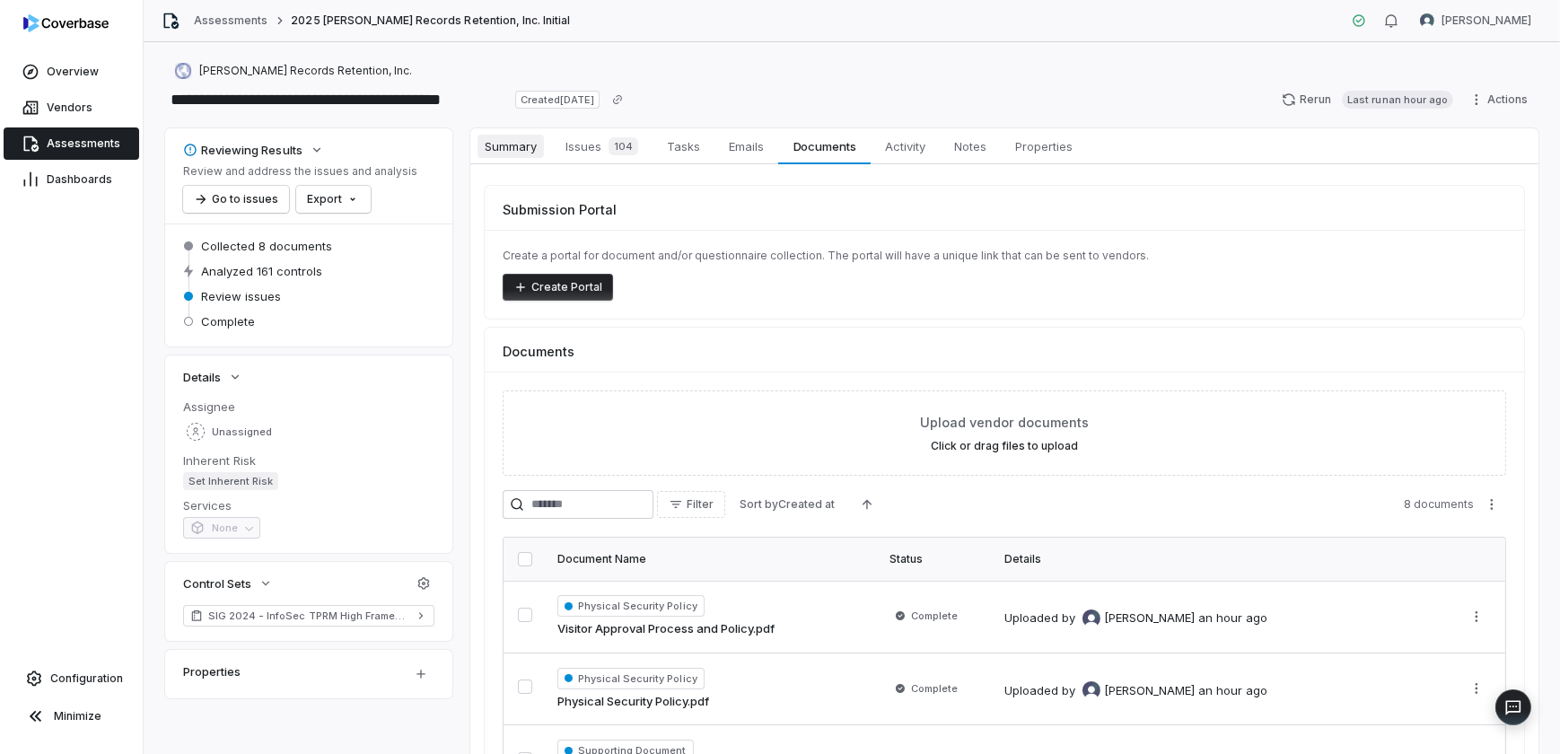
click at [525, 144] on span "Summary" at bounding box center [511, 146] width 66 height 23
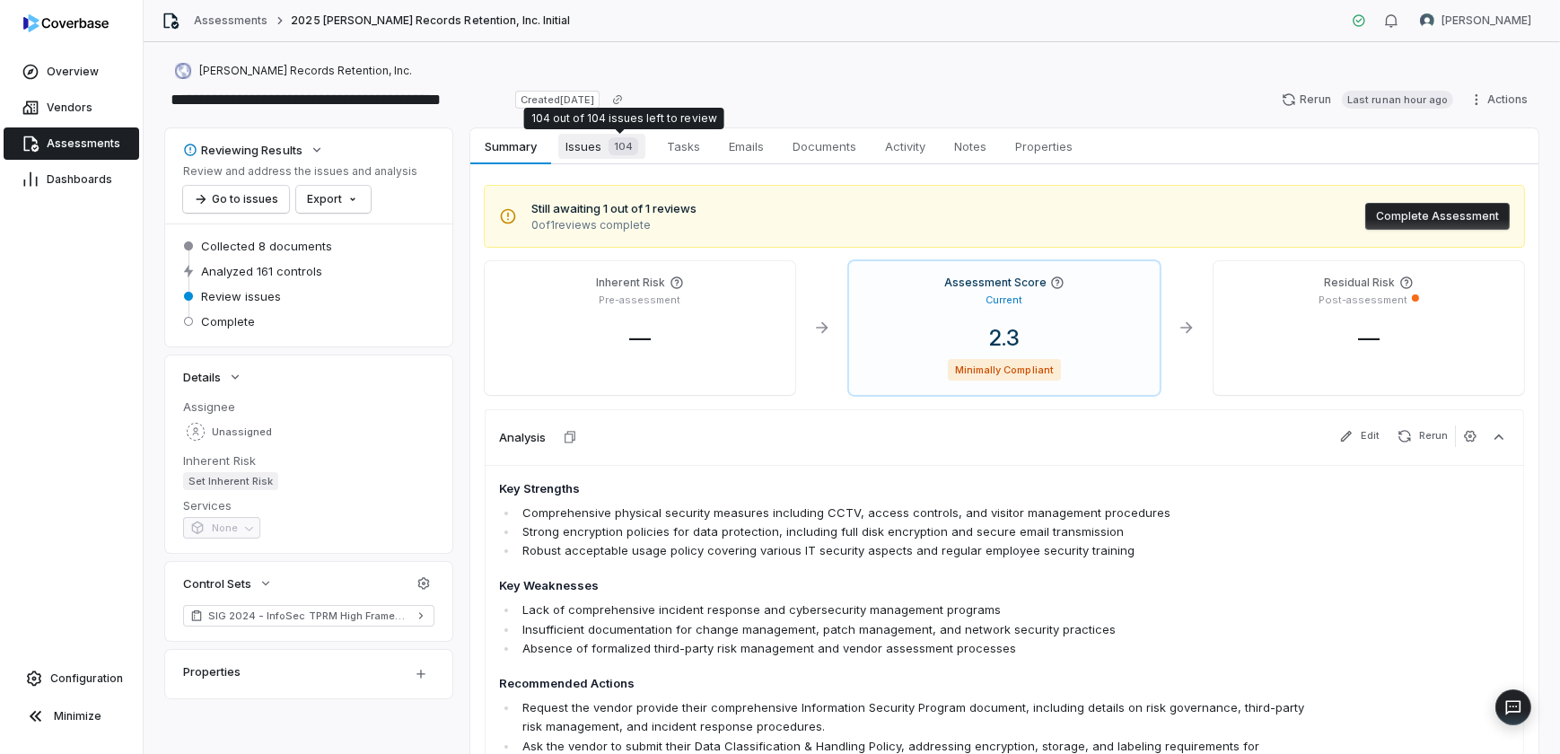
click at [601, 149] on div "104" at bounding box center [619, 146] width 37 height 18
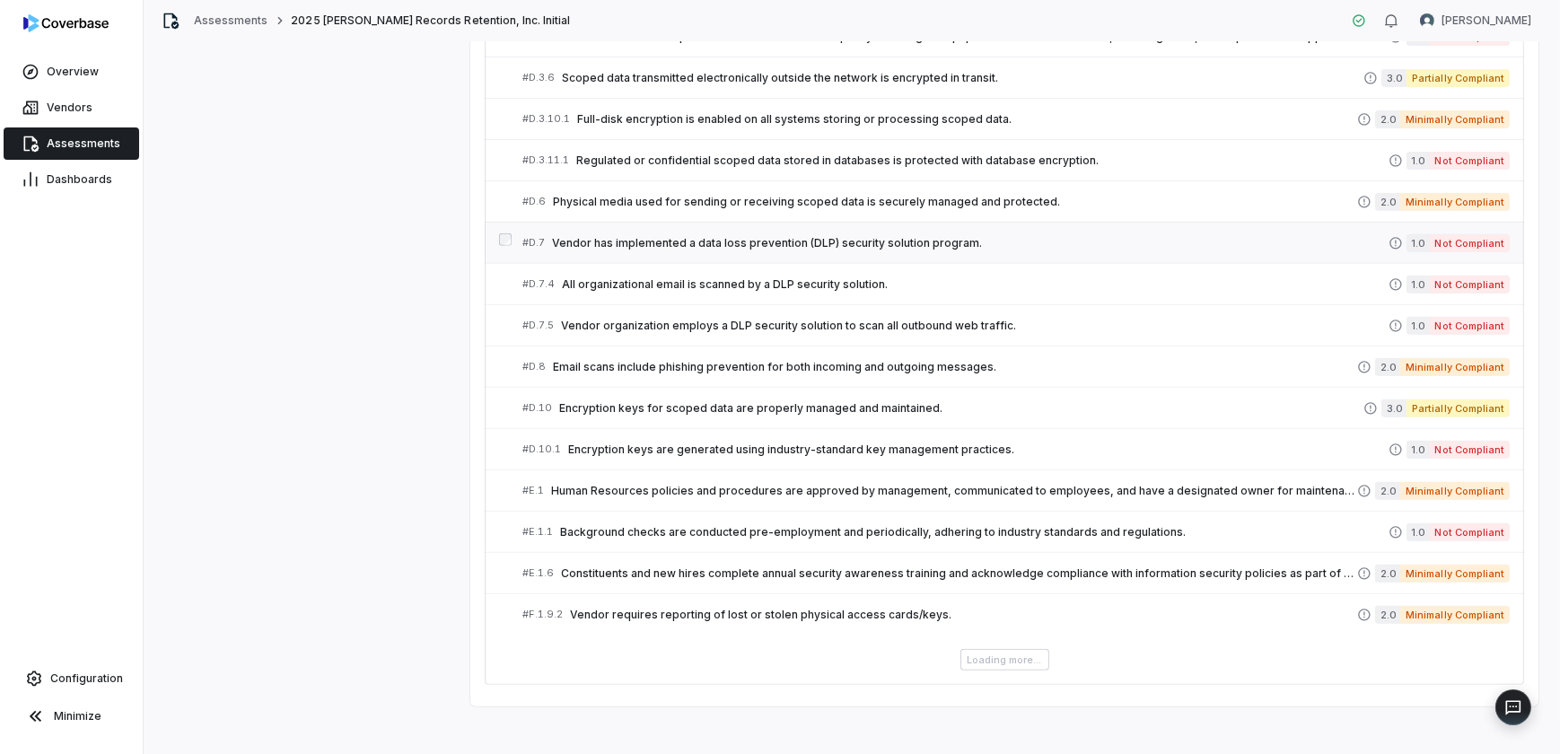
scroll to position [922, 0]
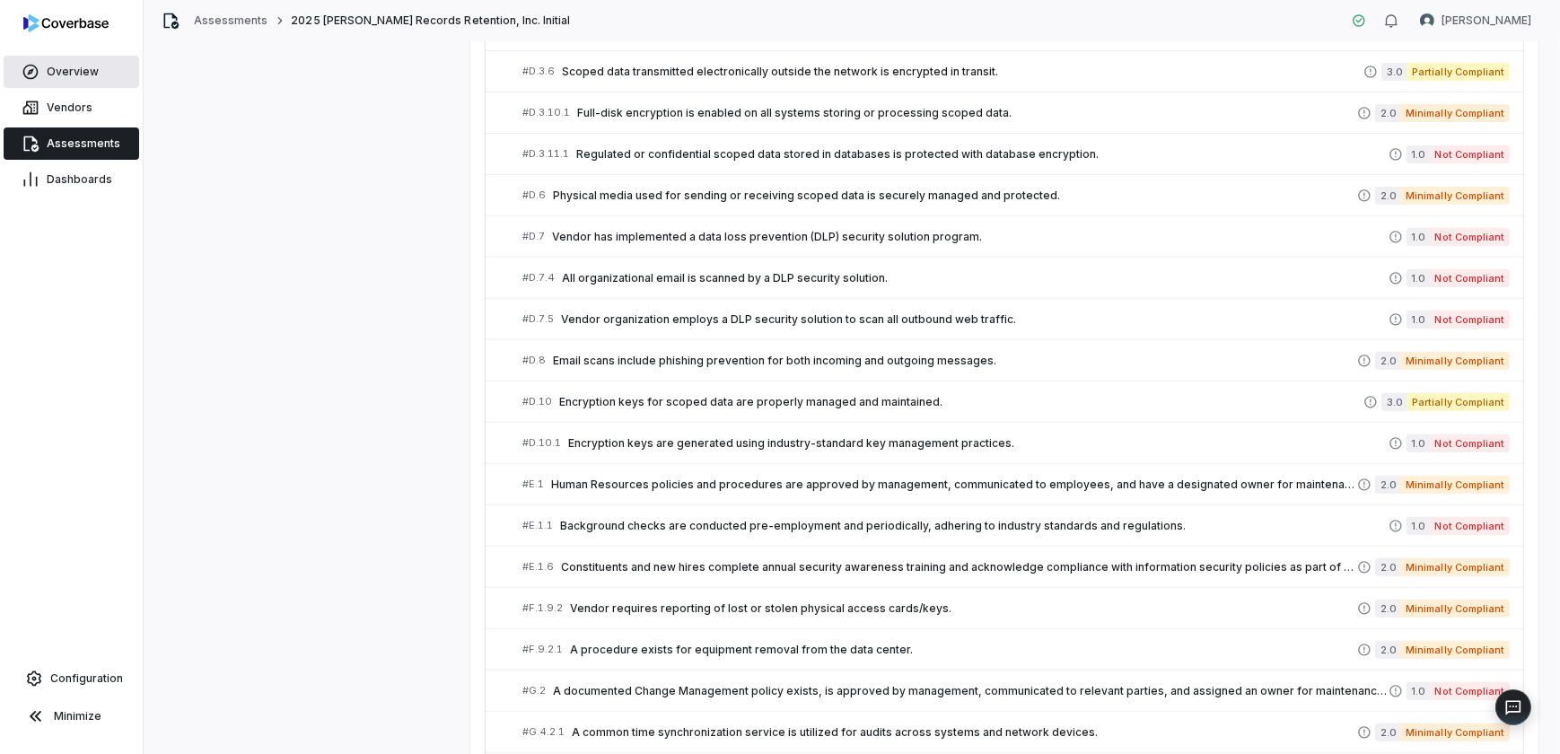
click at [74, 68] on span "Overview" at bounding box center [73, 72] width 52 height 14
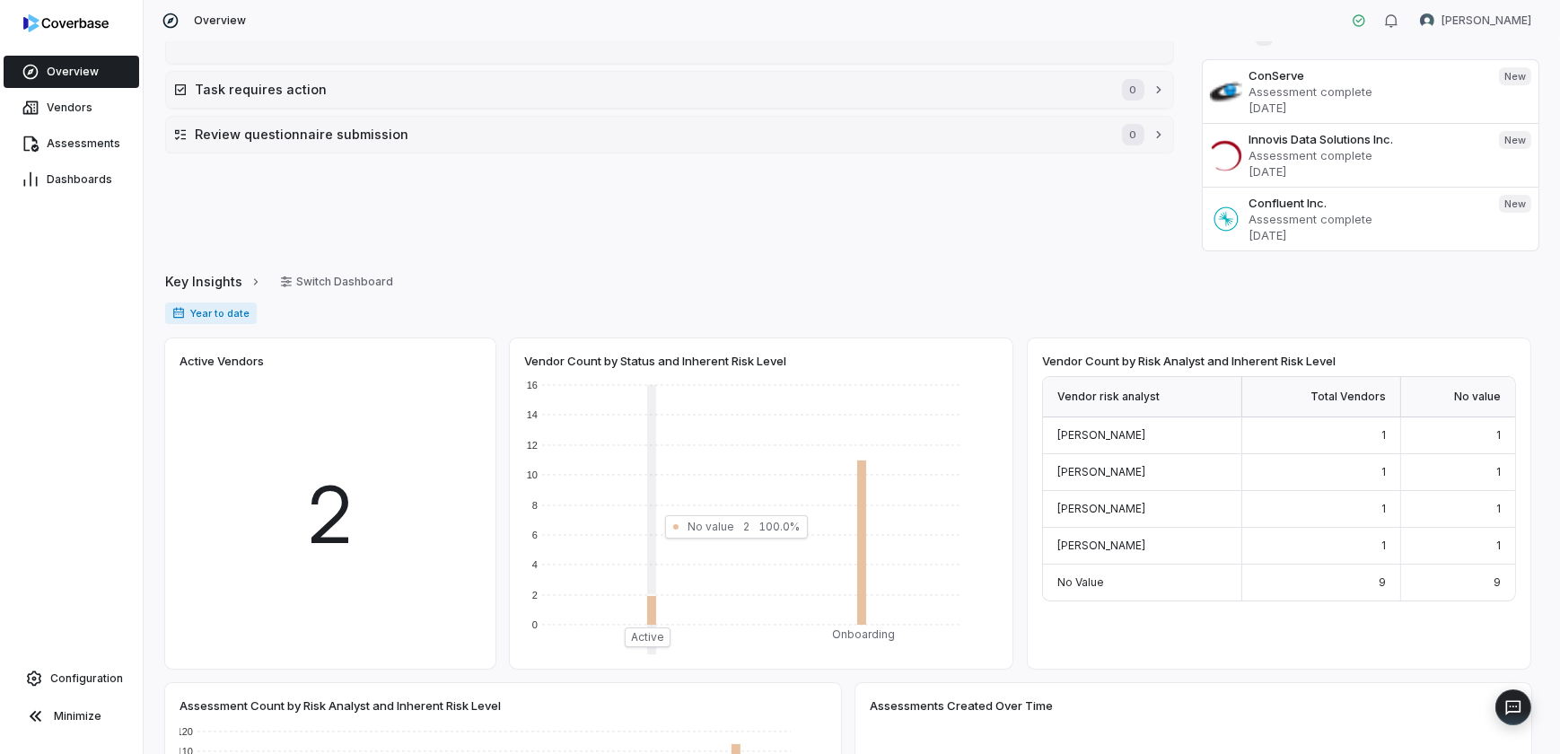
scroll to position [81, 0]
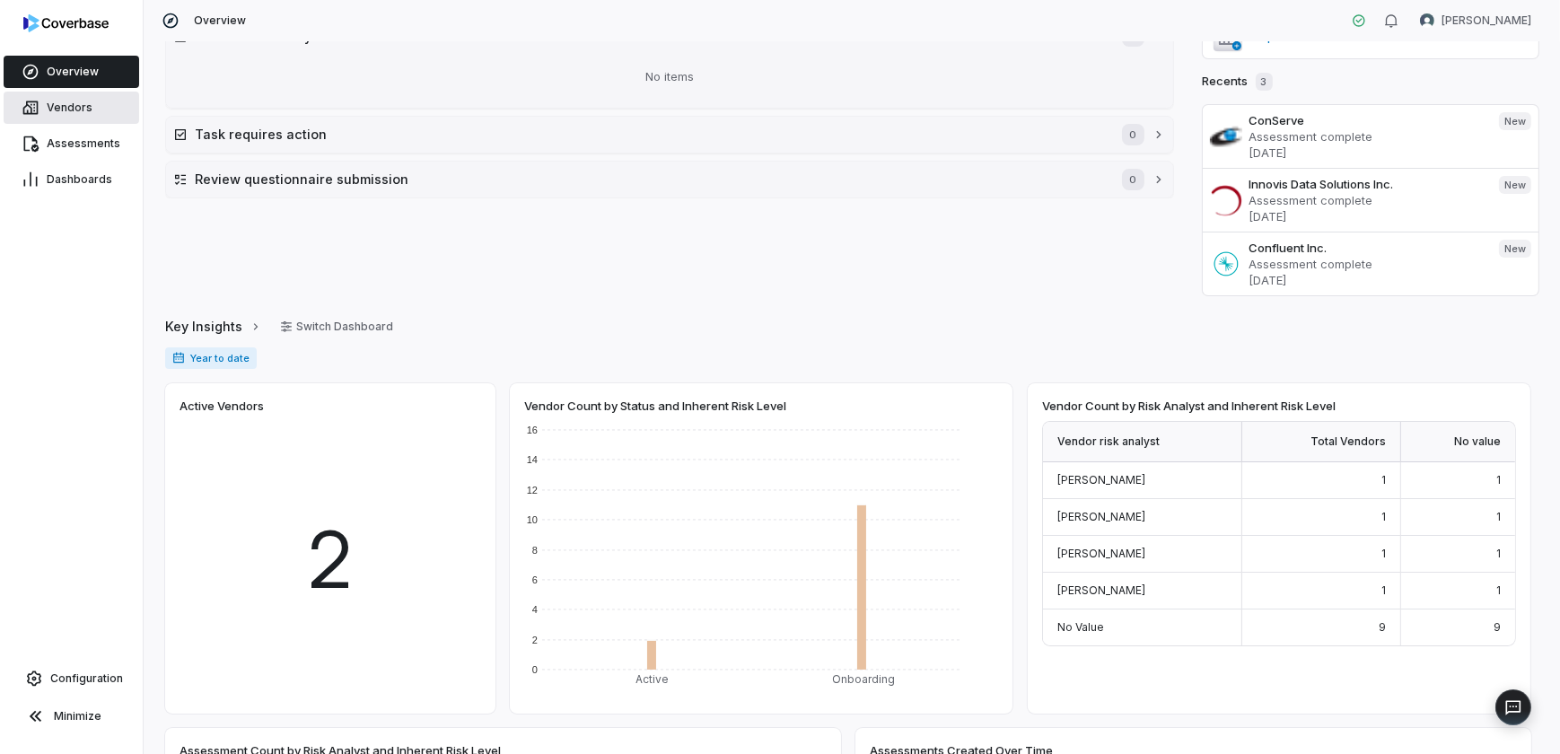
click at [77, 112] on span "Vendors" at bounding box center [70, 108] width 46 height 14
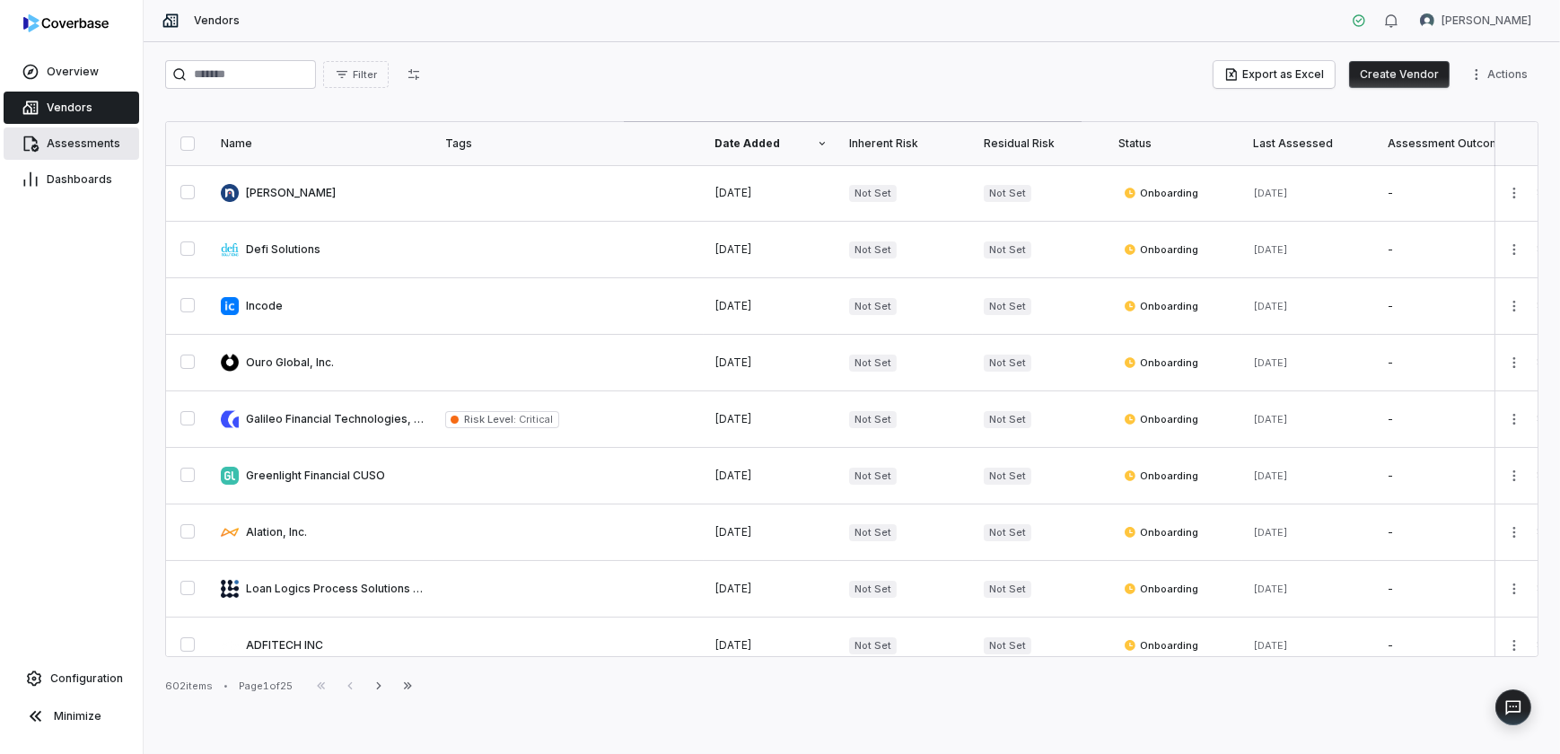
click at [87, 150] on span "Assessments" at bounding box center [84, 143] width 74 height 14
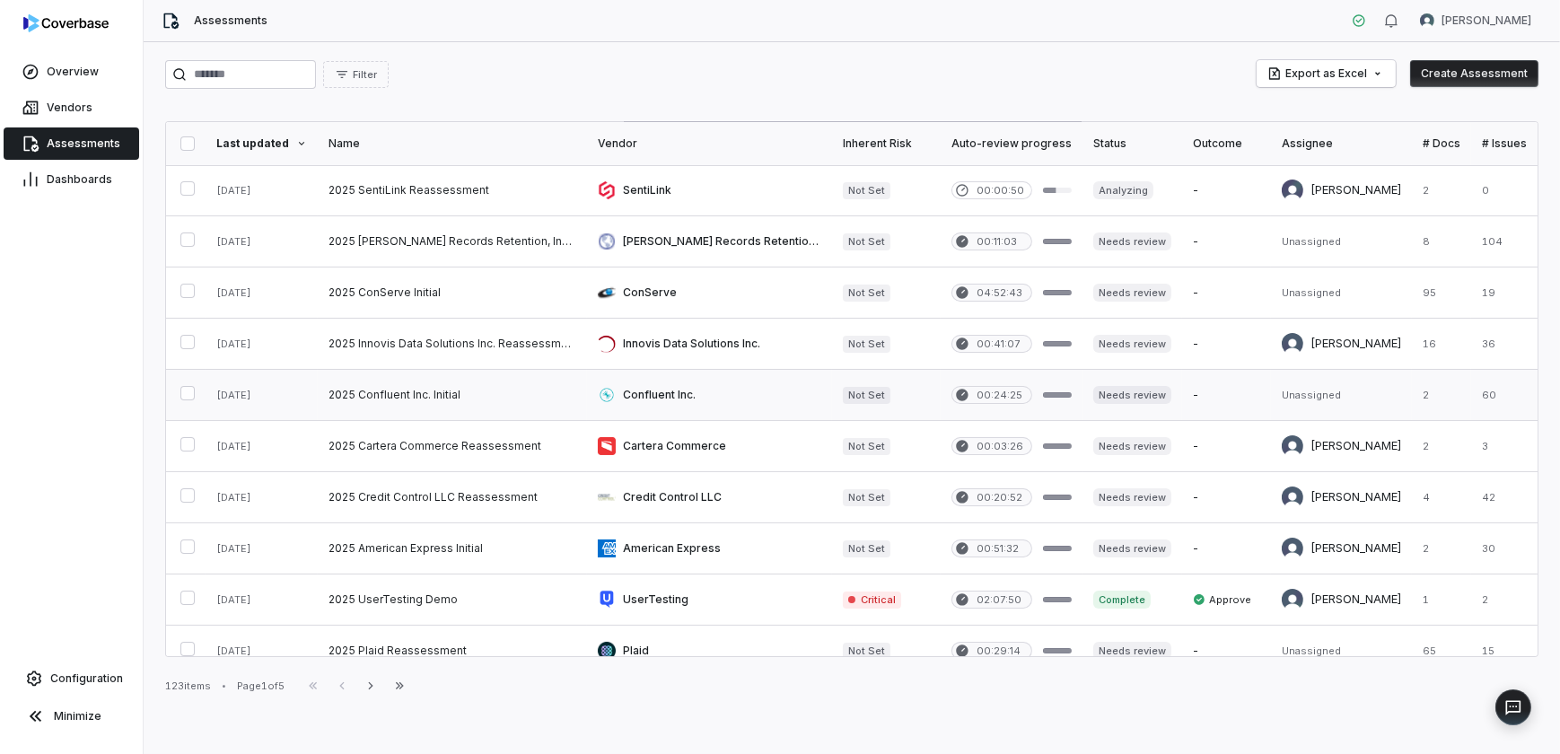
click at [396, 392] on link at bounding box center [452, 395] width 269 height 50
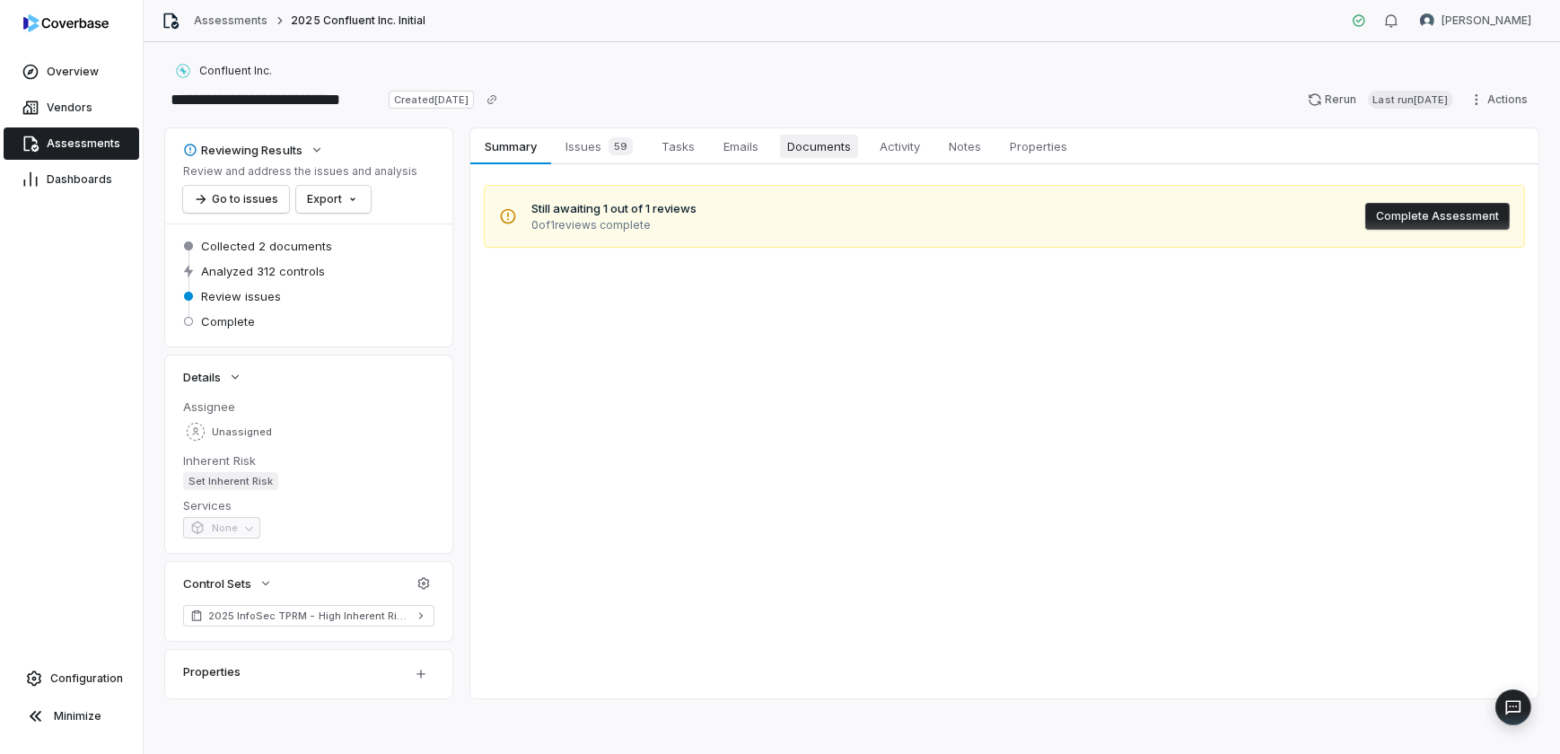
click at [815, 145] on span "Documents" at bounding box center [819, 146] width 78 height 23
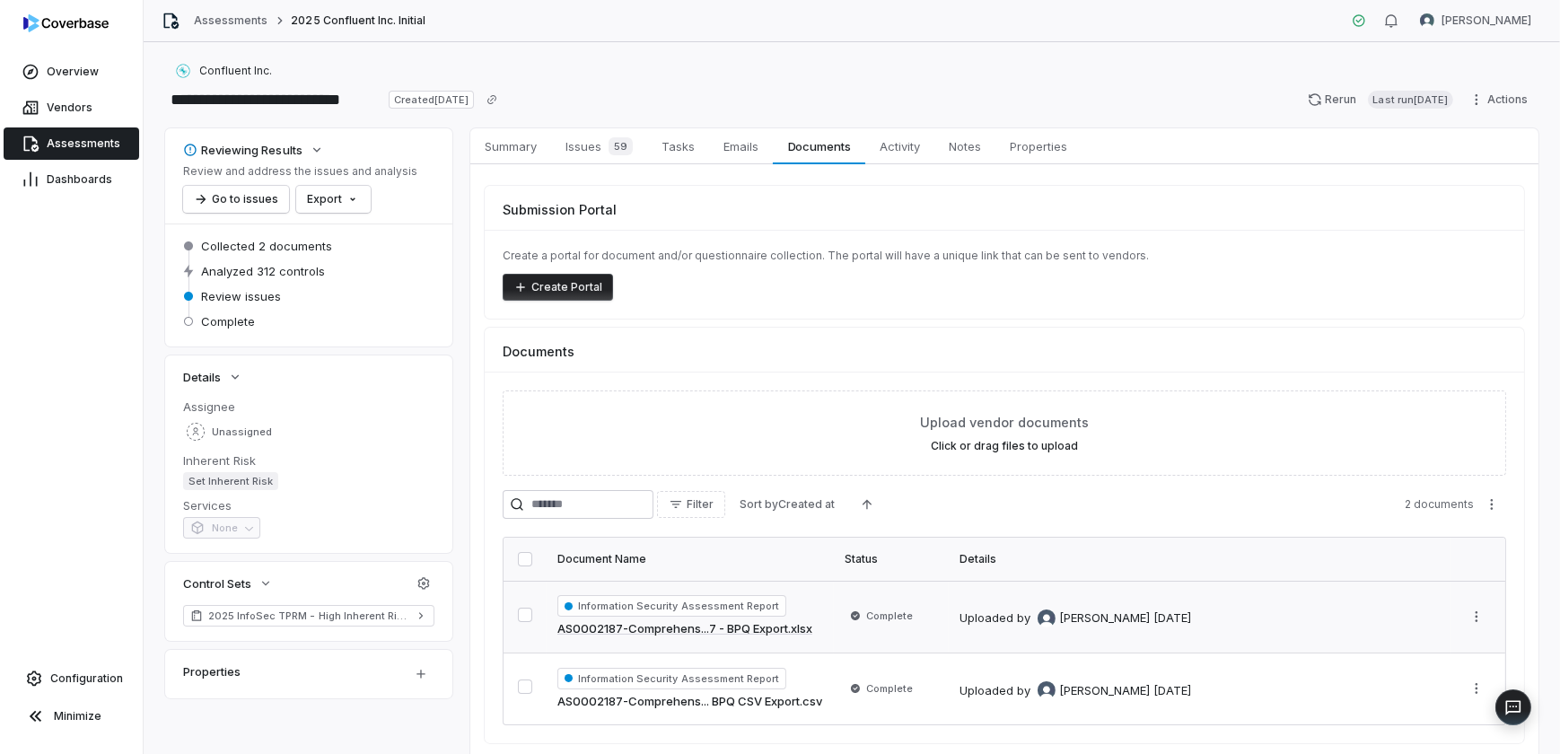
click at [752, 604] on span "Information Security Assessment Report" at bounding box center [672, 606] width 229 height 22
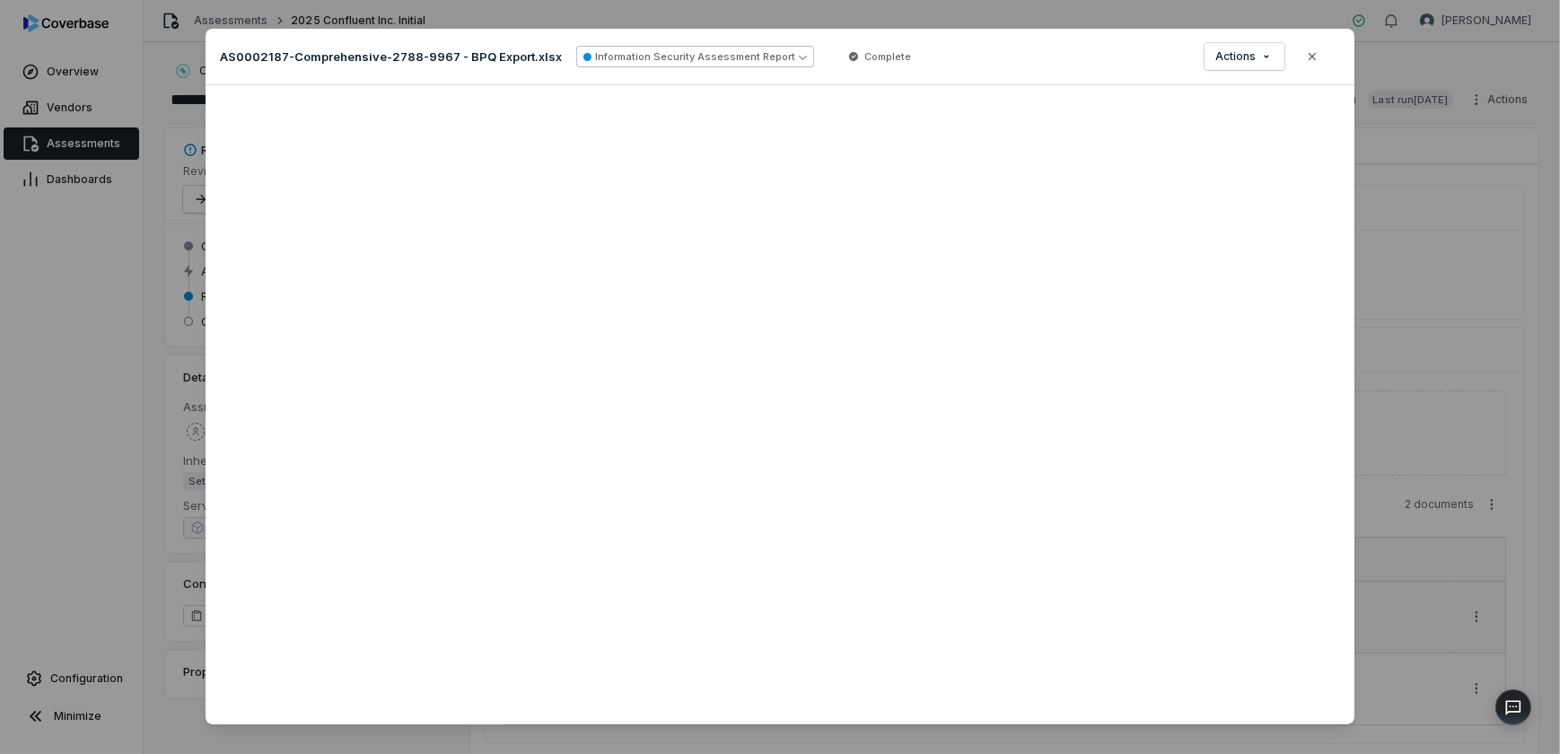
click at [746, 50] on button "Information Security Assessment Report" at bounding box center [695, 57] width 238 height 22
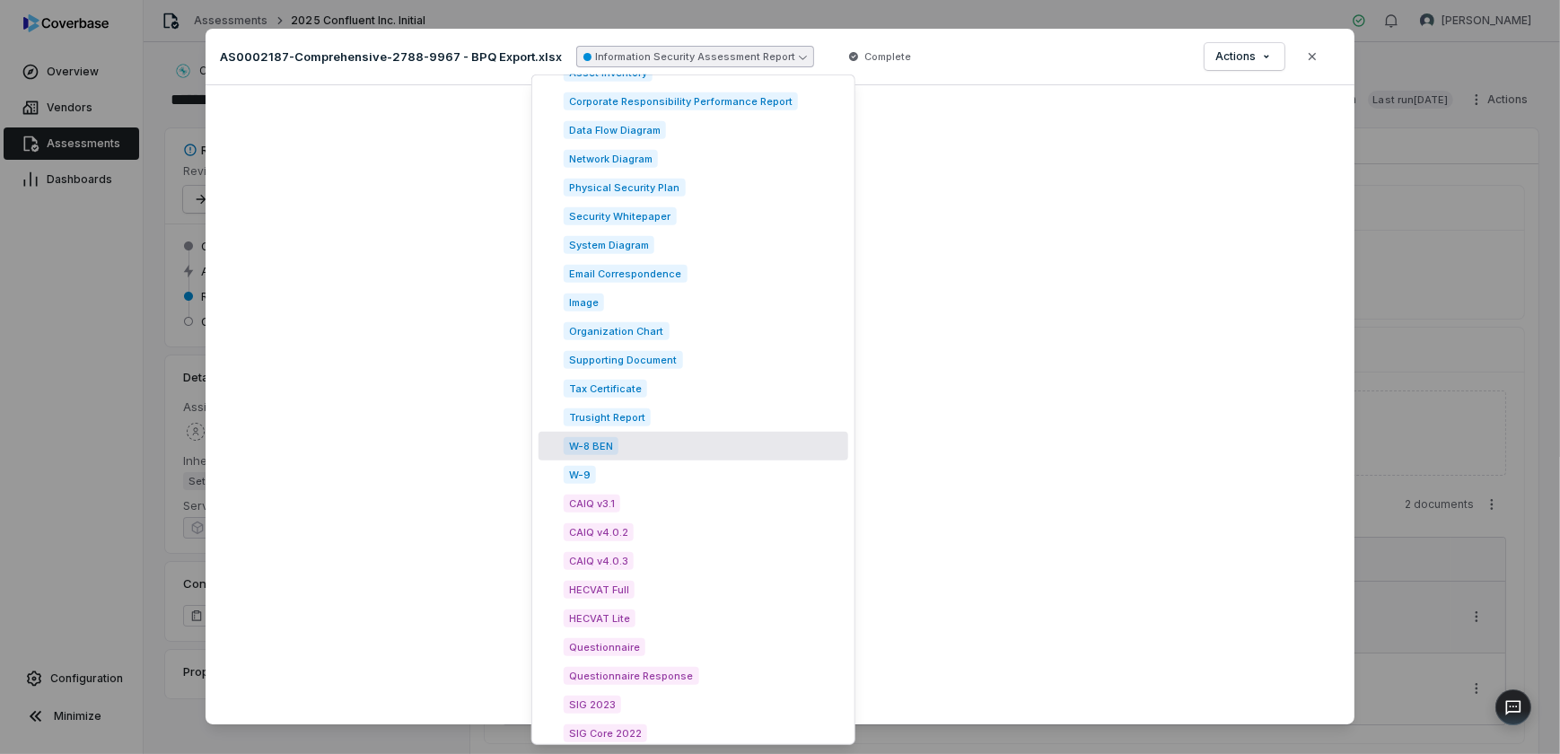
scroll to position [2413, 0]
click at [621, 419] on span "Trusight Report" at bounding box center [607, 419] width 87 height 18
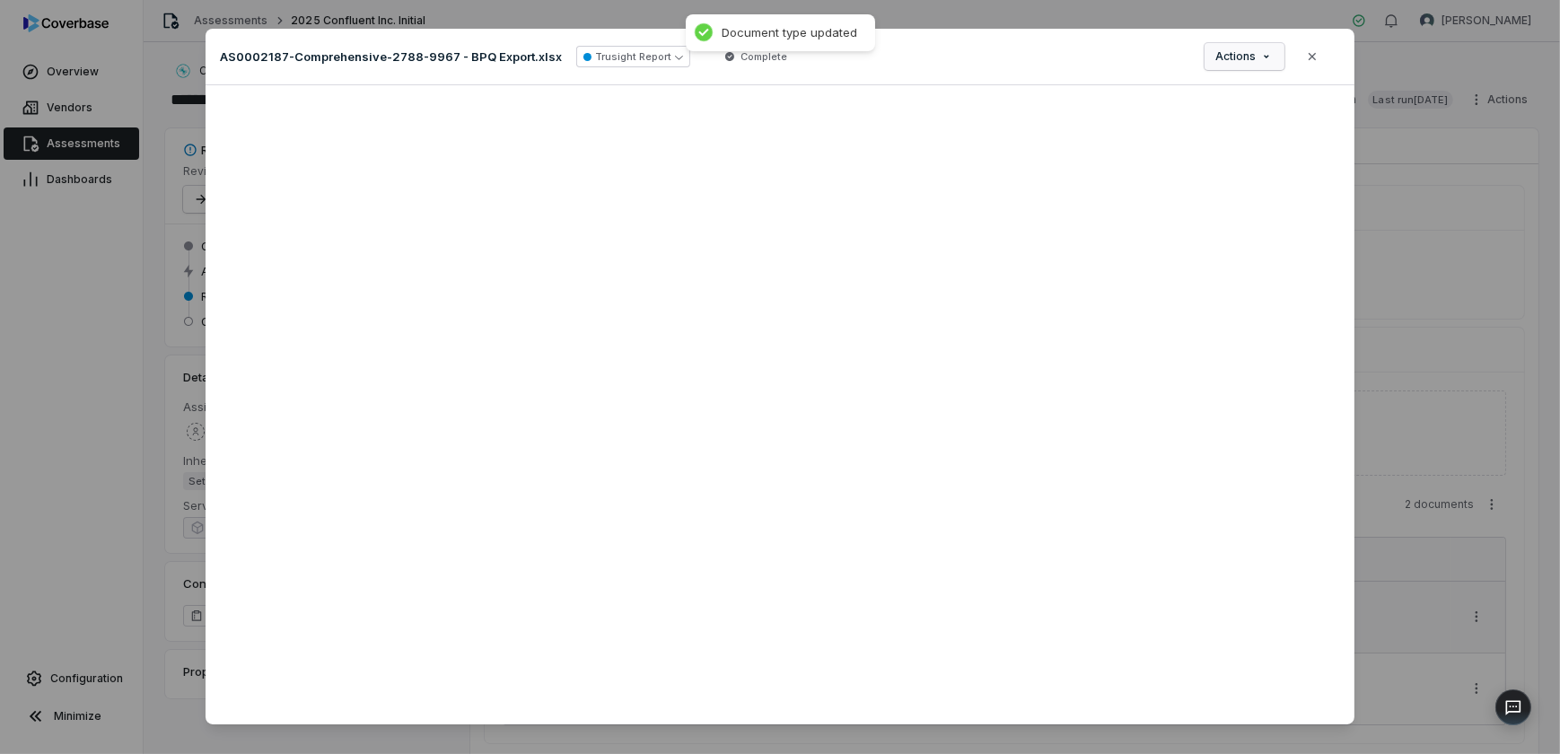
click at [1275, 62] on div "Document Preview AS0002187-Comprehensive-2788-9967 - BPQ Export.xlsx Trusight R…" at bounding box center [780, 384] width 1560 height 769
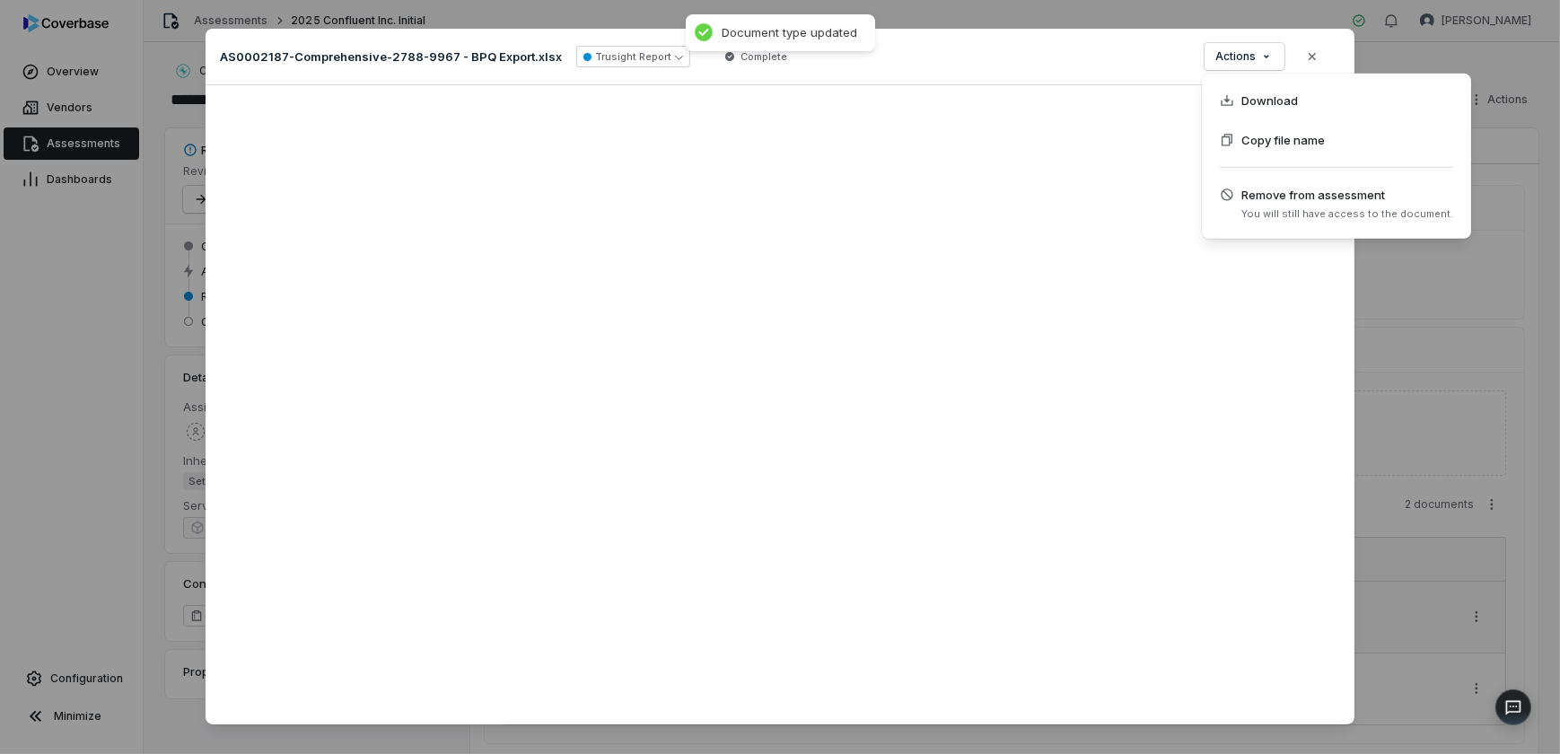
click at [1084, 60] on div "Document Preview AS0002187-Comprehensive-2788-9967 - BPQ Export.xlsx Trusight R…" at bounding box center [780, 384] width 1560 height 769
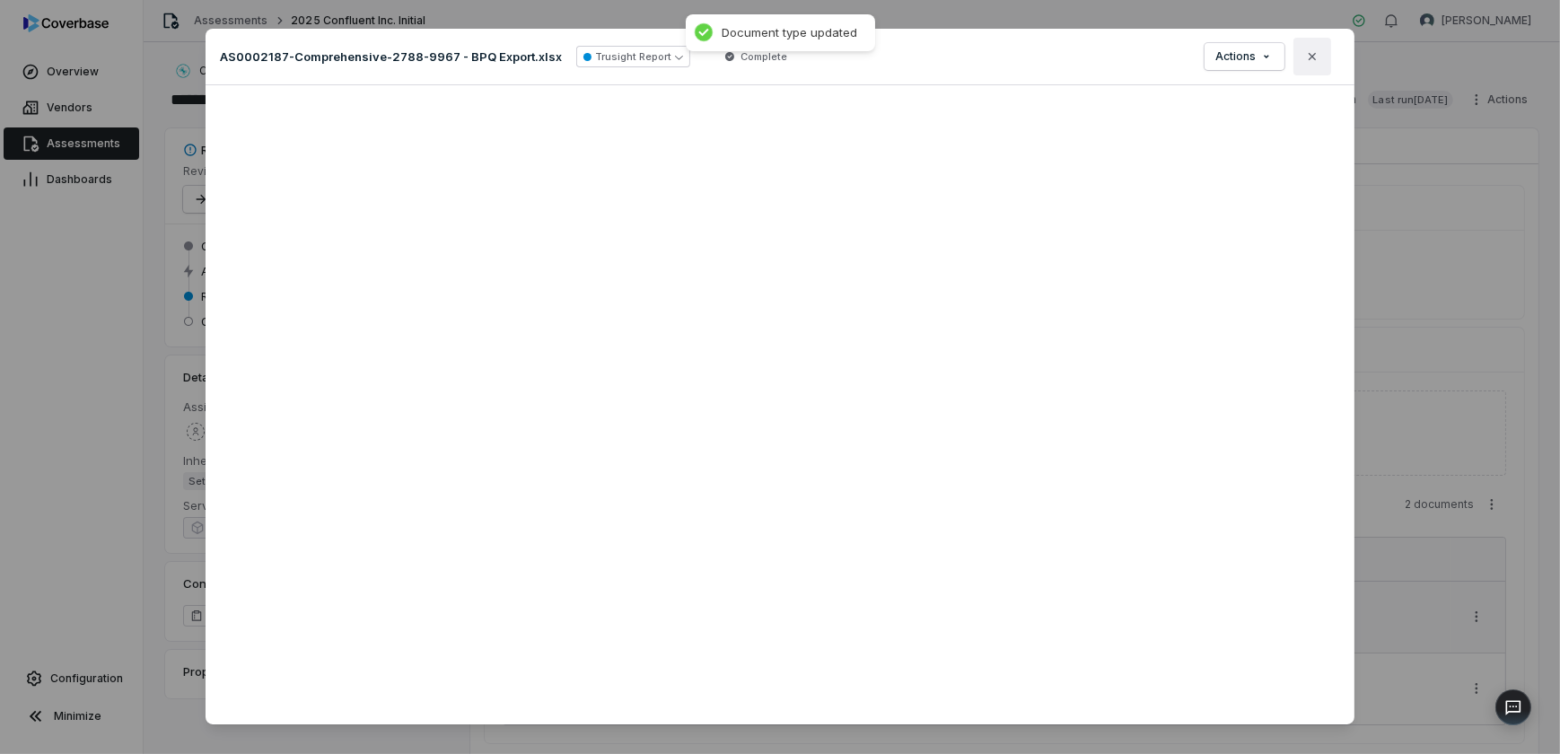
click at [1310, 55] on icon "button" at bounding box center [1312, 56] width 7 height 7
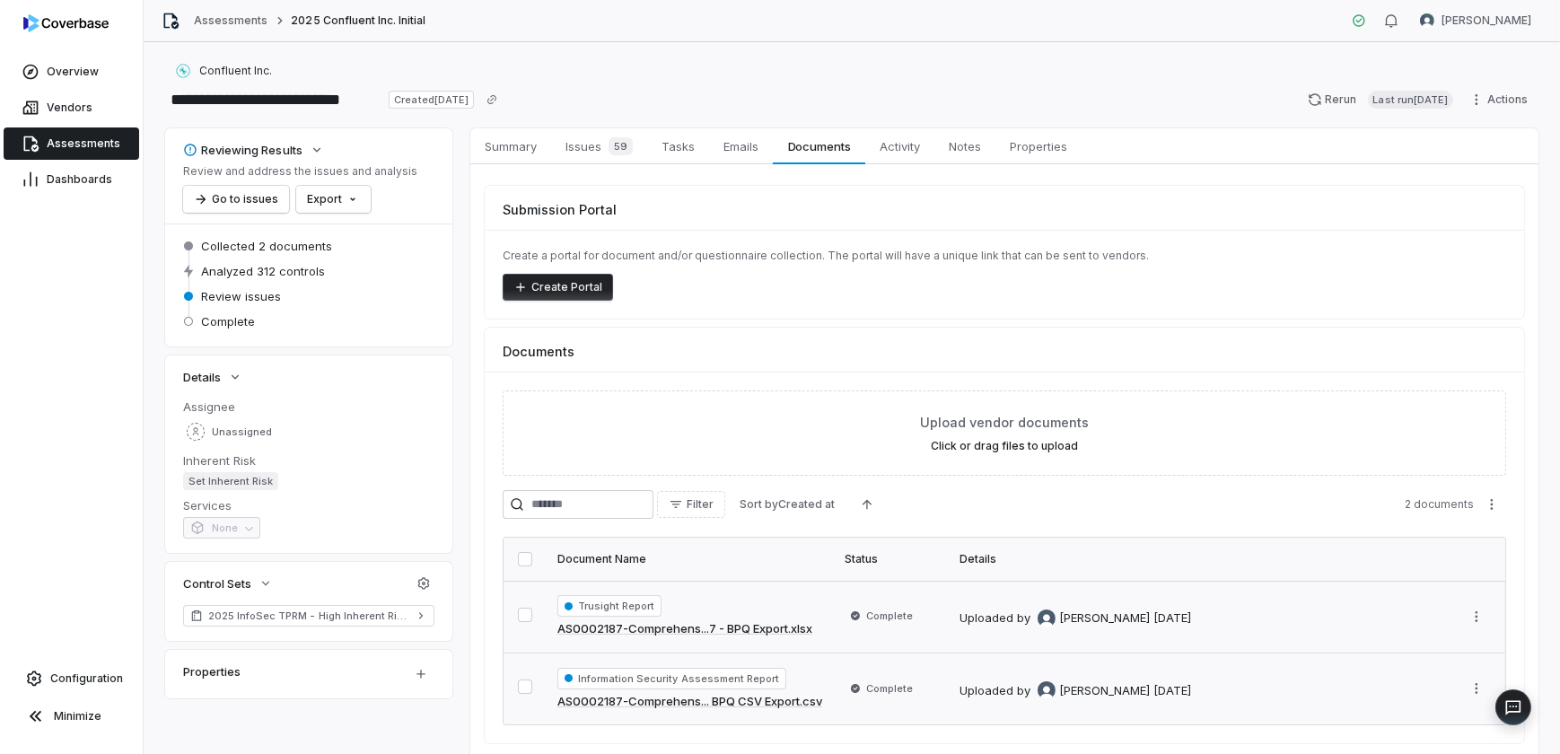
click at [714, 673] on span "Information Security Assessment Report" at bounding box center [672, 679] width 229 height 22
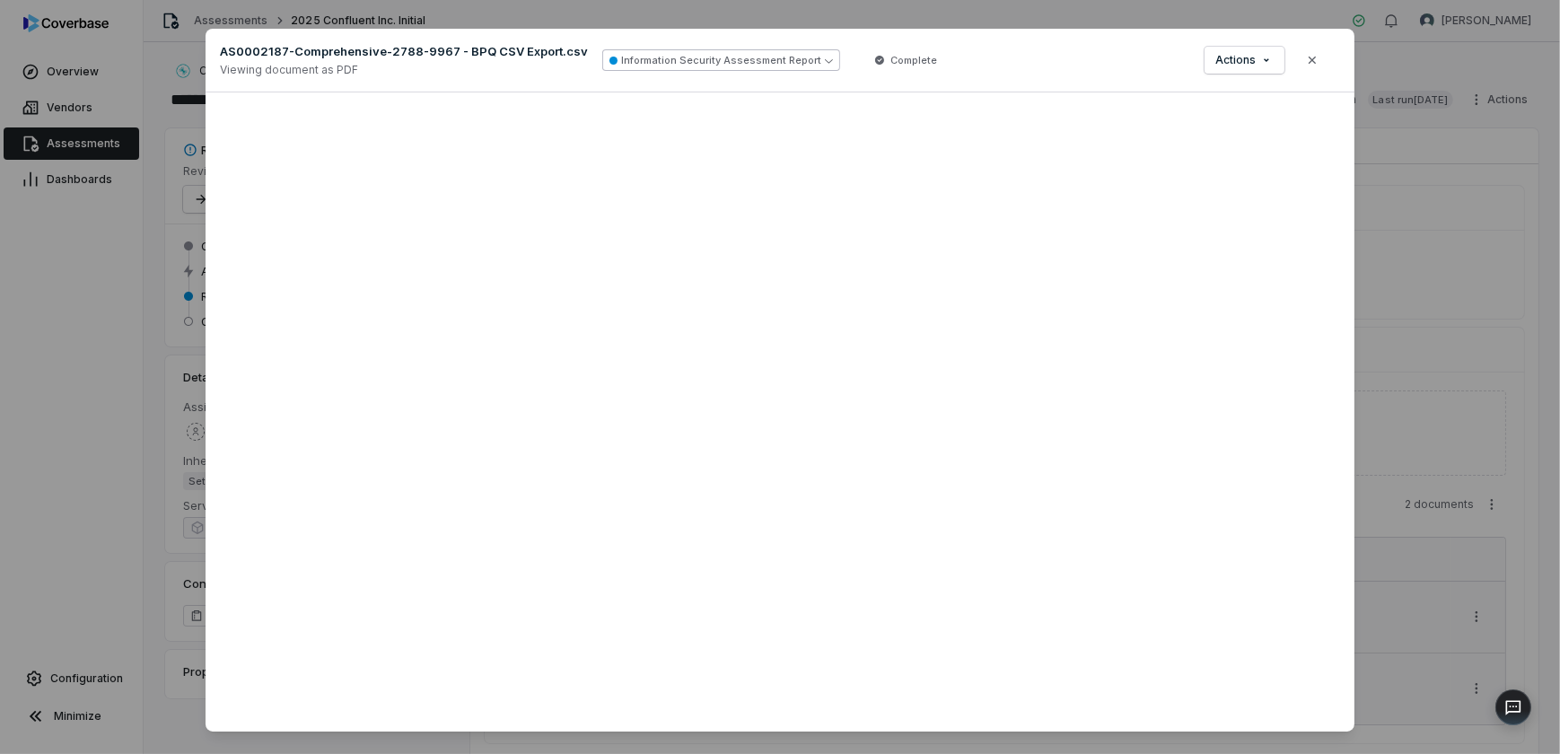
click at [776, 58] on button "Information Security Assessment Report" at bounding box center [721, 60] width 238 height 22
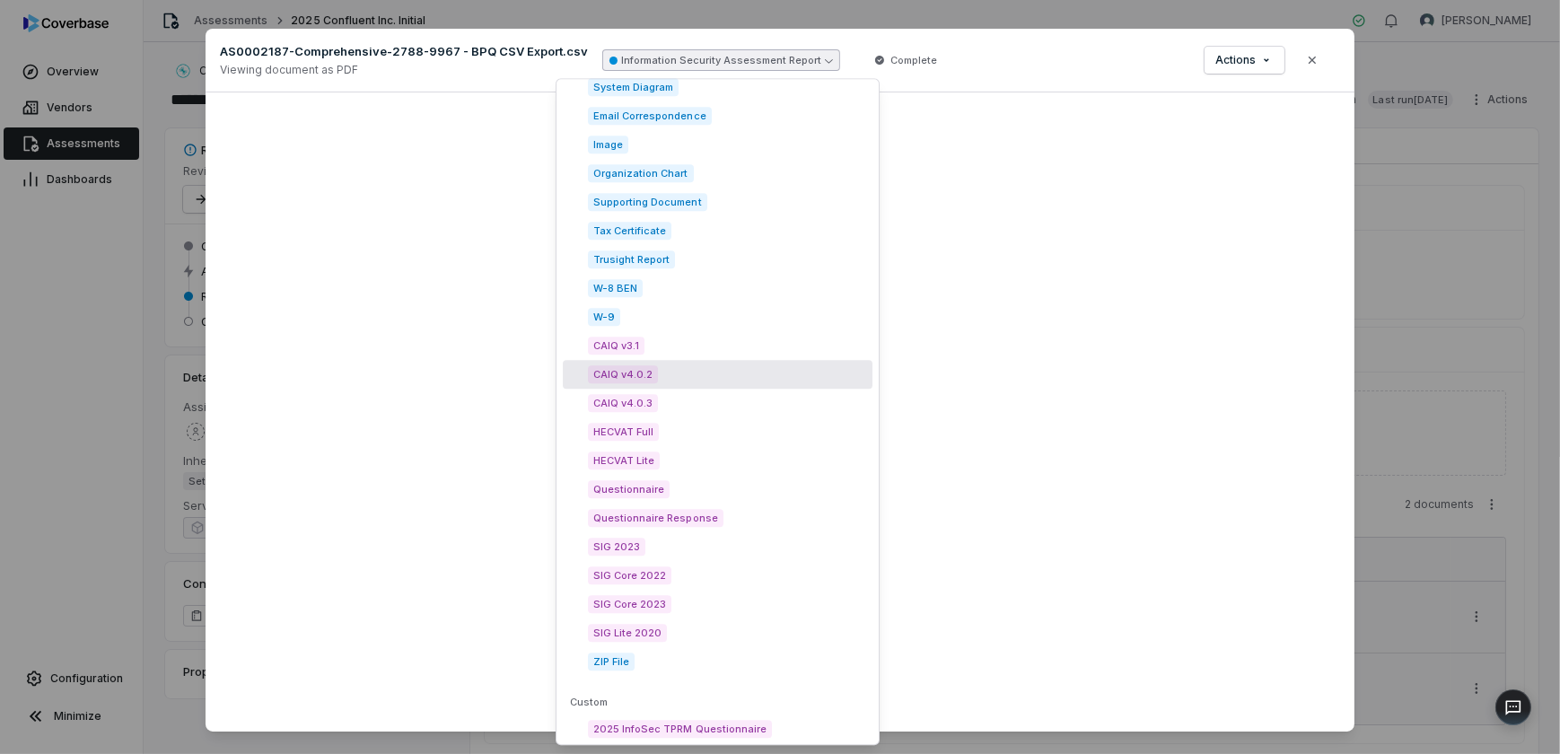
scroll to position [2580, 0]
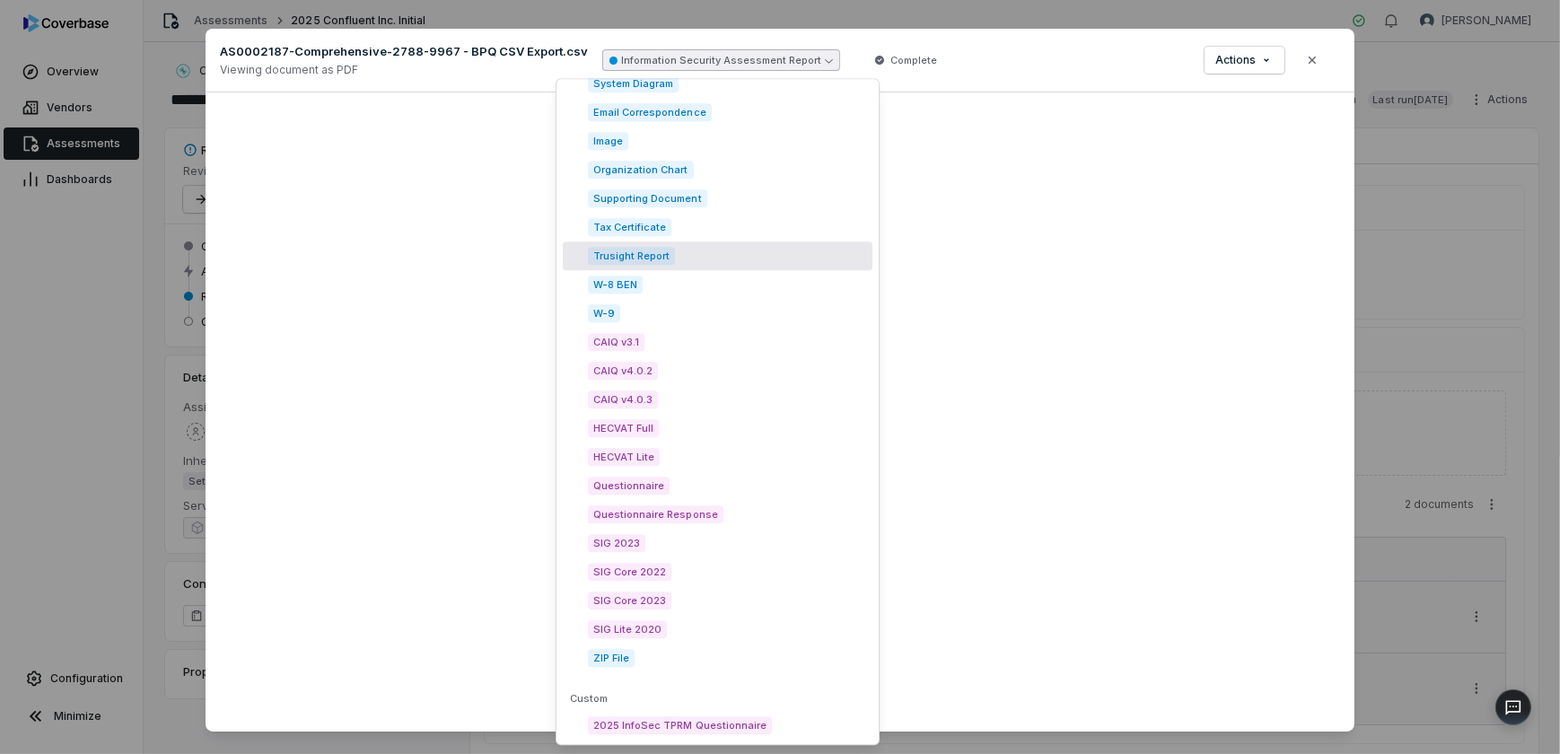
click at [673, 254] on div "Trusight Report" at bounding box center [718, 255] width 310 height 29
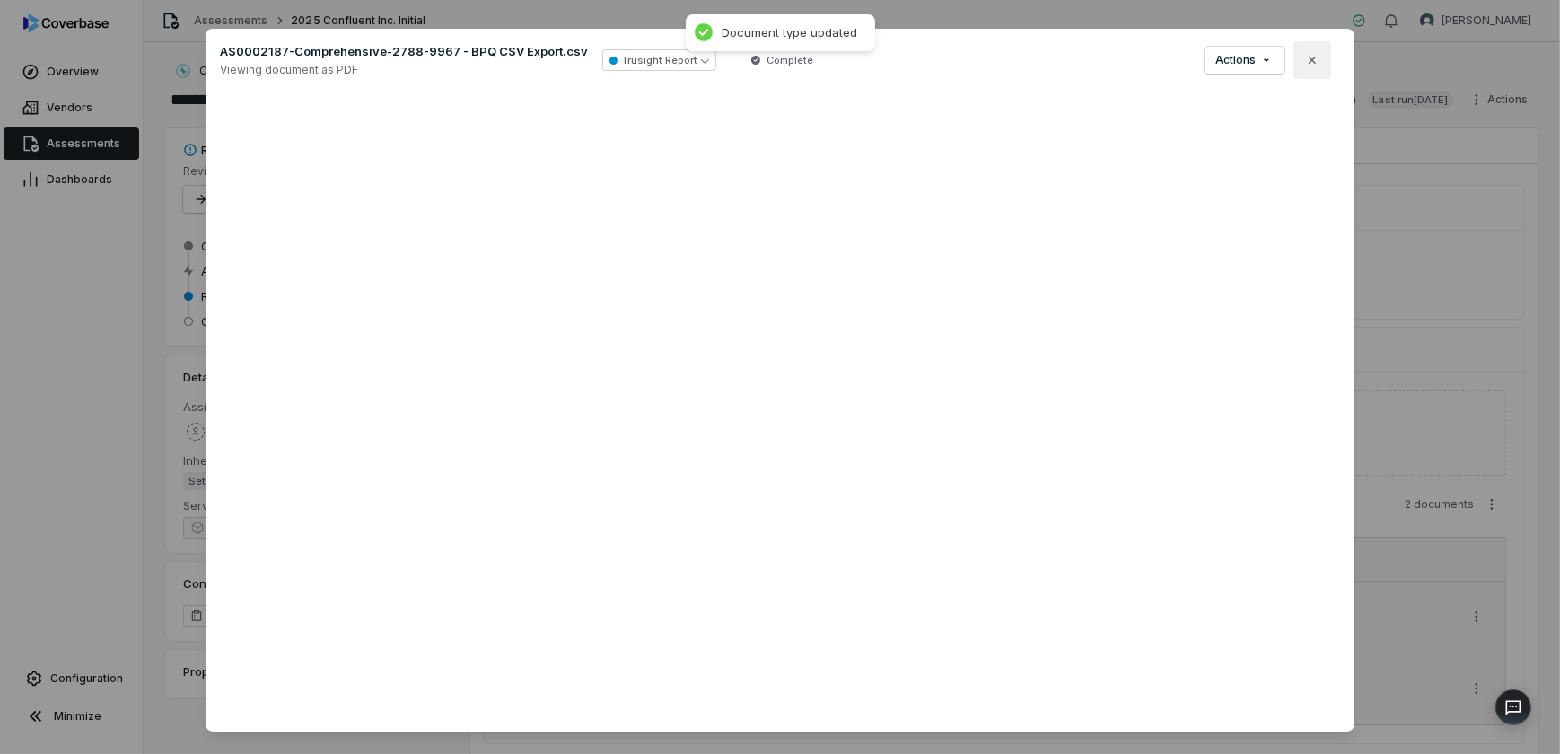
click at [1320, 58] on button "Close" at bounding box center [1313, 60] width 38 height 38
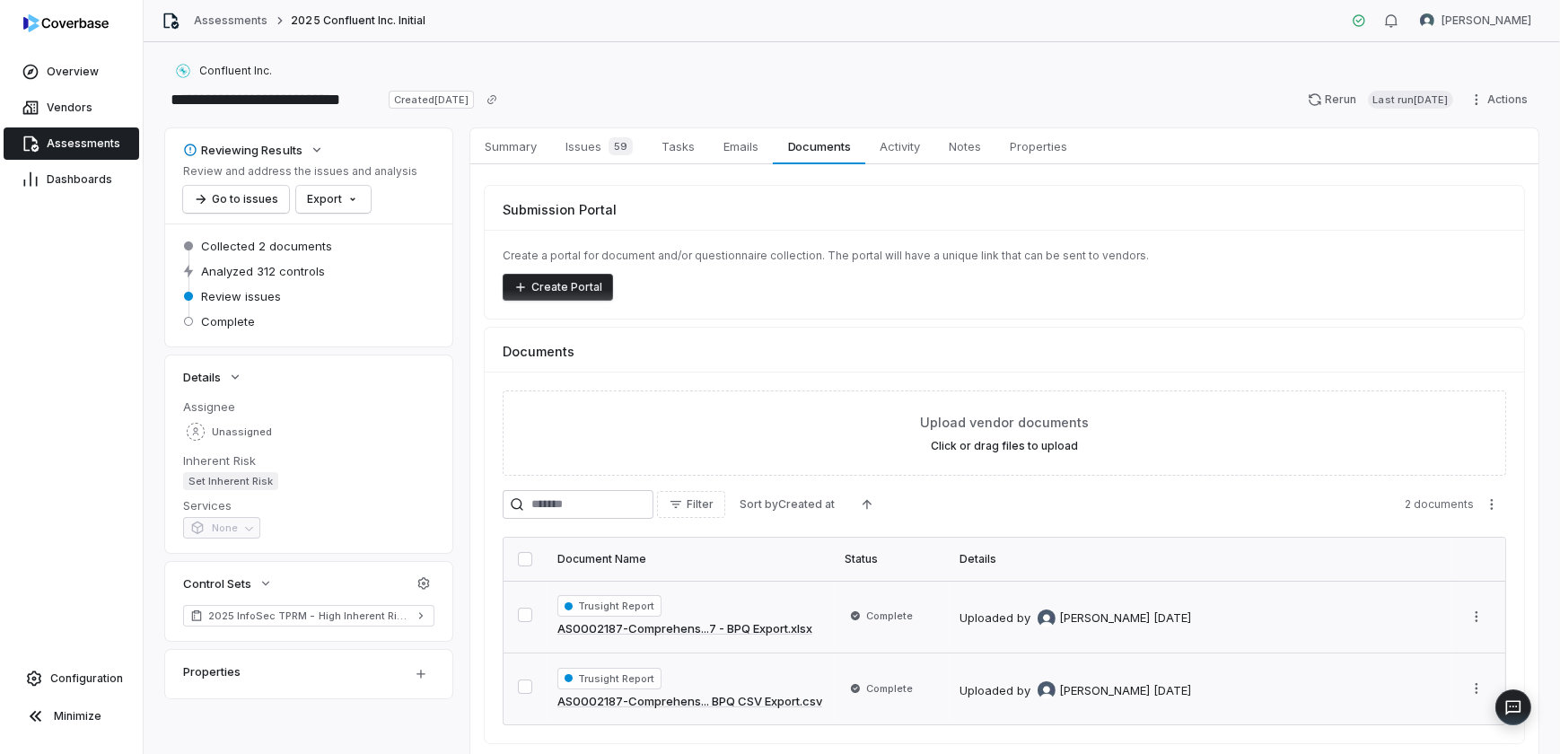
click at [62, 138] on span "Assessments" at bounding box center [84, 143] width 74 height 14
